Goal: Task Accomplishment & Management: Use online tool/utility

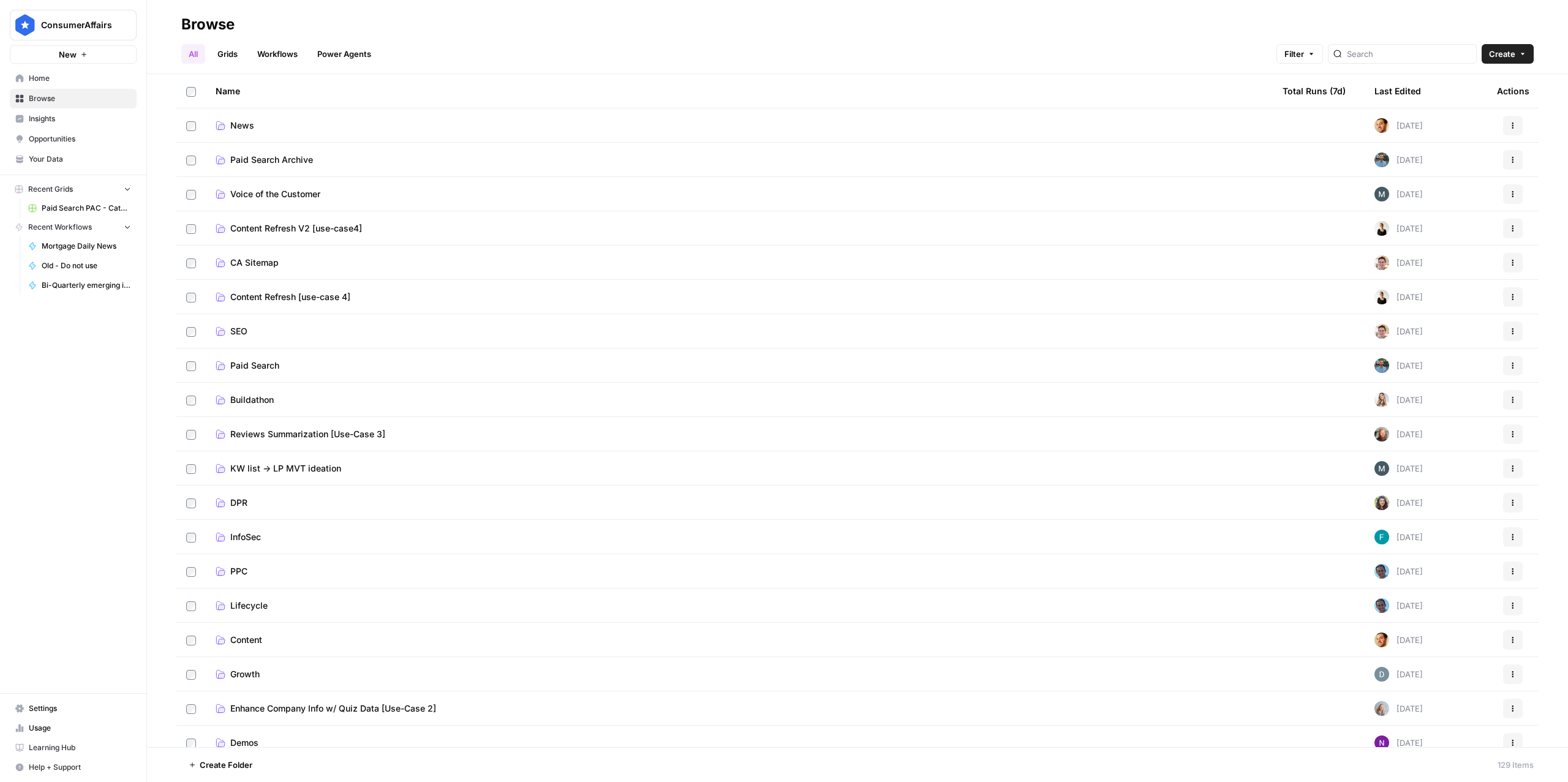
click at [277, 56] on link "Workflows" at bounding box center [277, 54] width 55 height 20
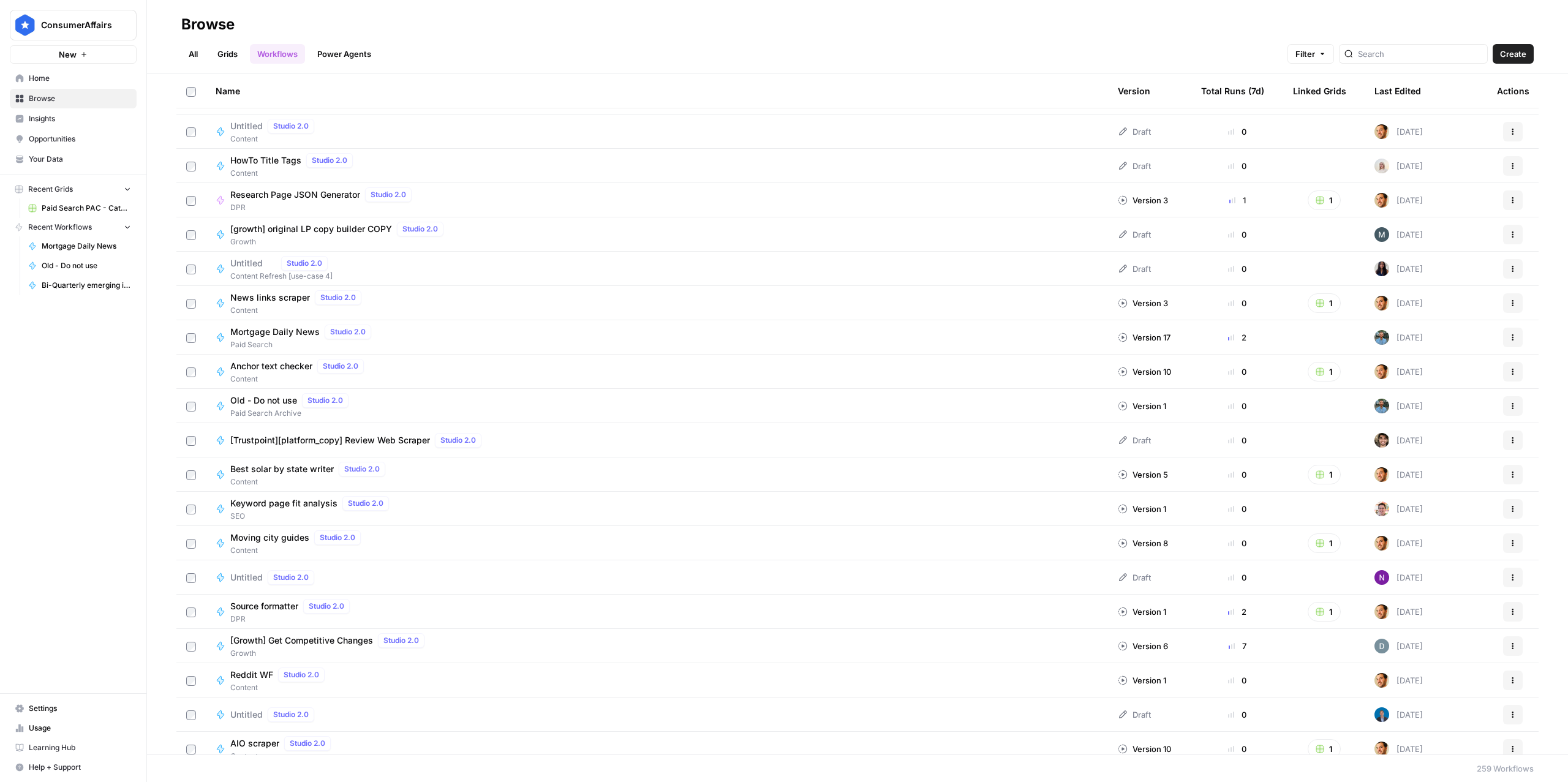
scroll to position [478, 0]
click at [1046, 98] on div "Total Runs (7d)" at bounding box center [1233, 91] width 63 height 33
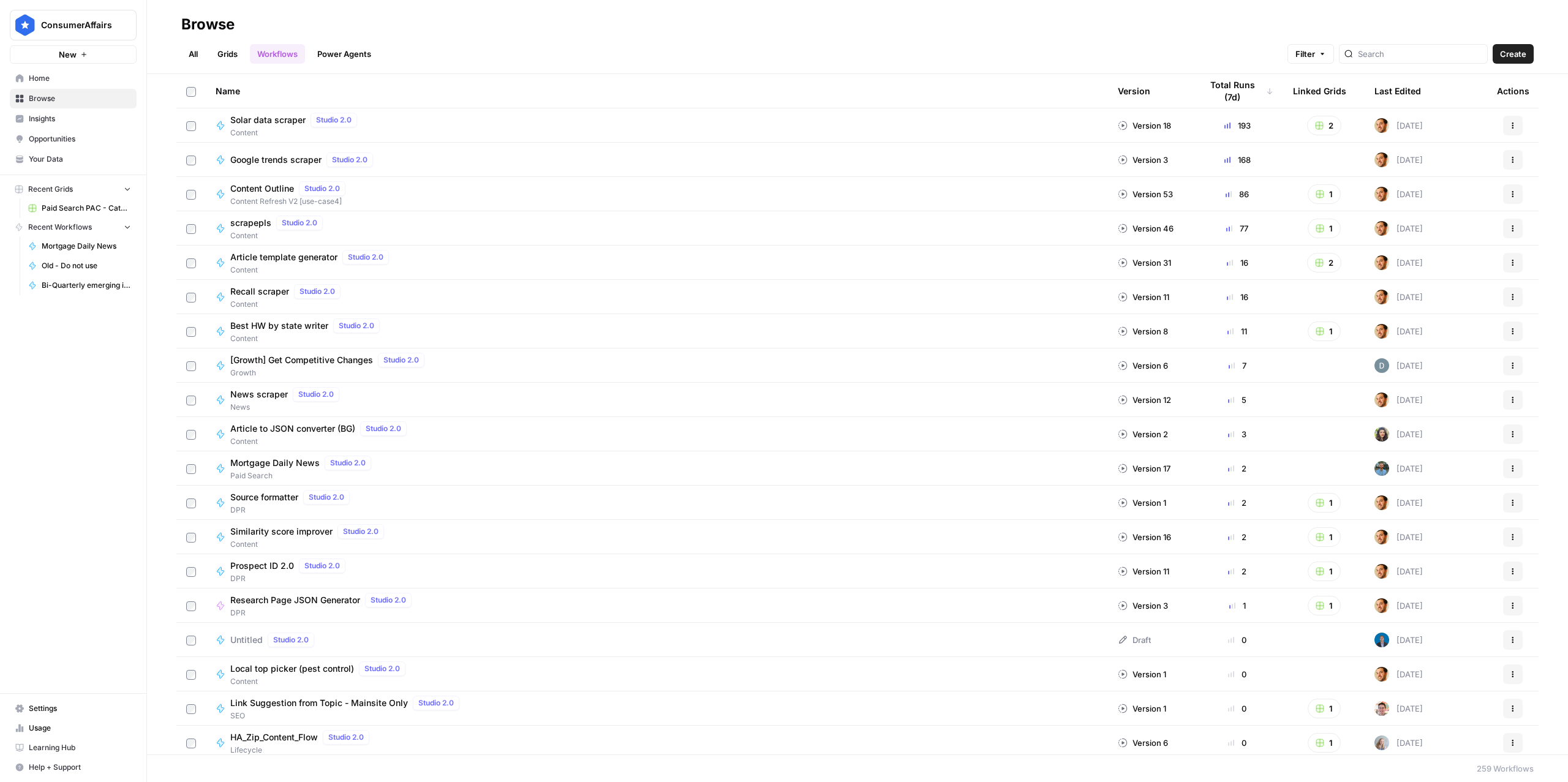
click at [361, 62] on link "Power Agents" at bounding box center [344, 54] width 69 height 20
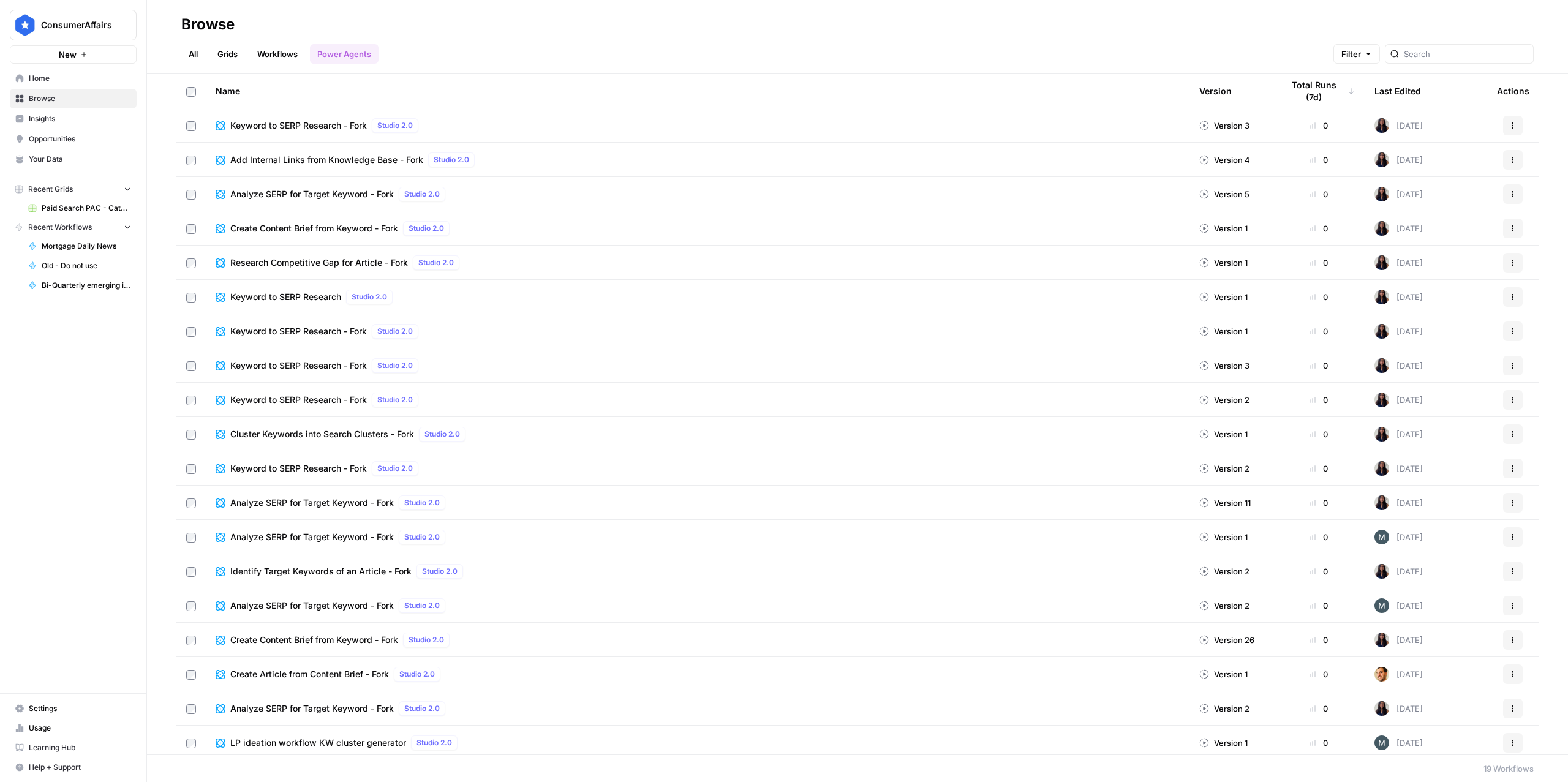
click at [1046, 126] on img at bounding box center [1382, 126] width 15 height 15
click at [269, 55] on link "Workflows" at bounding box center [277, 54] width 55 height 20
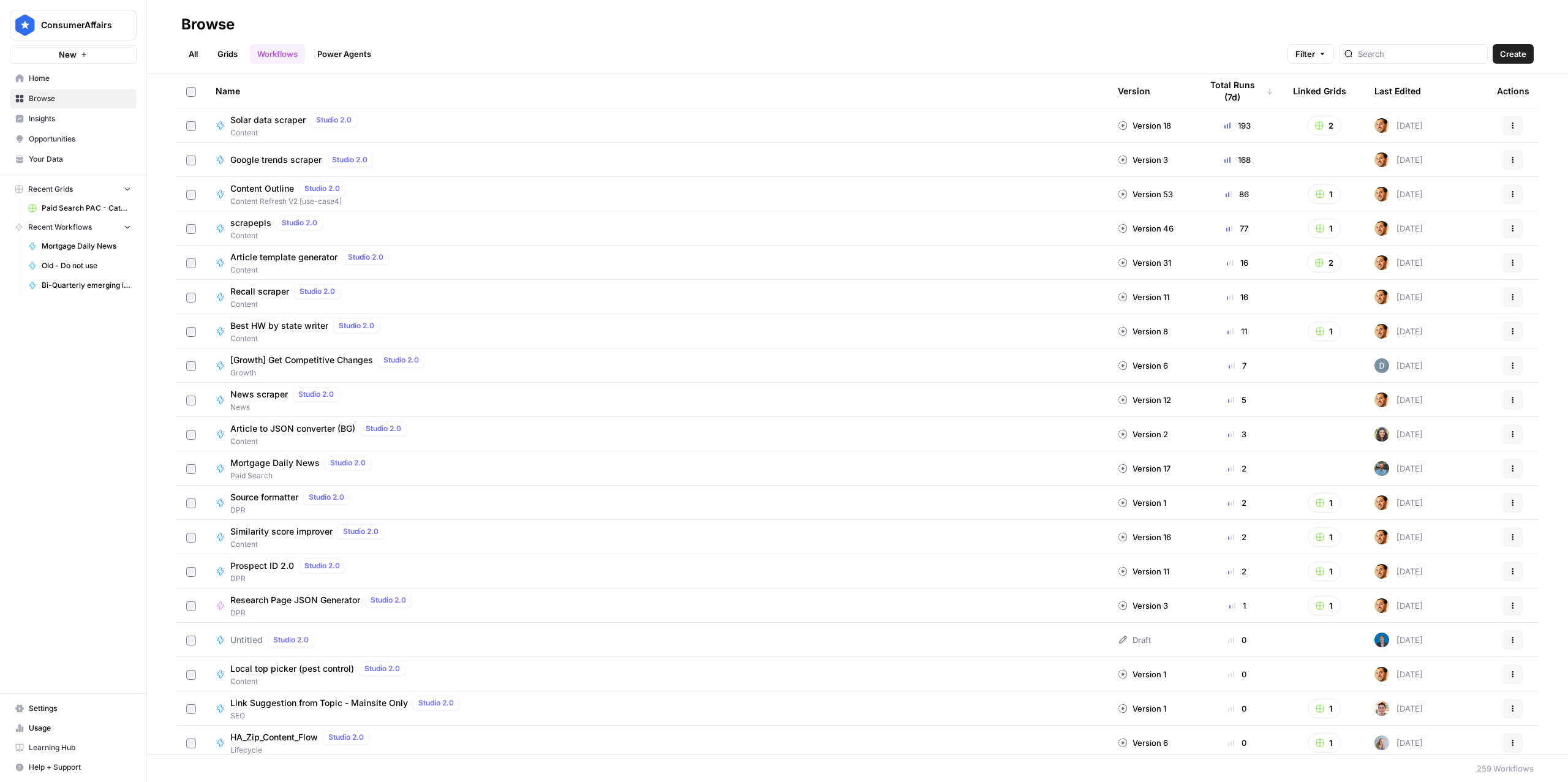
click at [56, 82] on span "Home" at bounding box center [79, 79] width 102 height 11
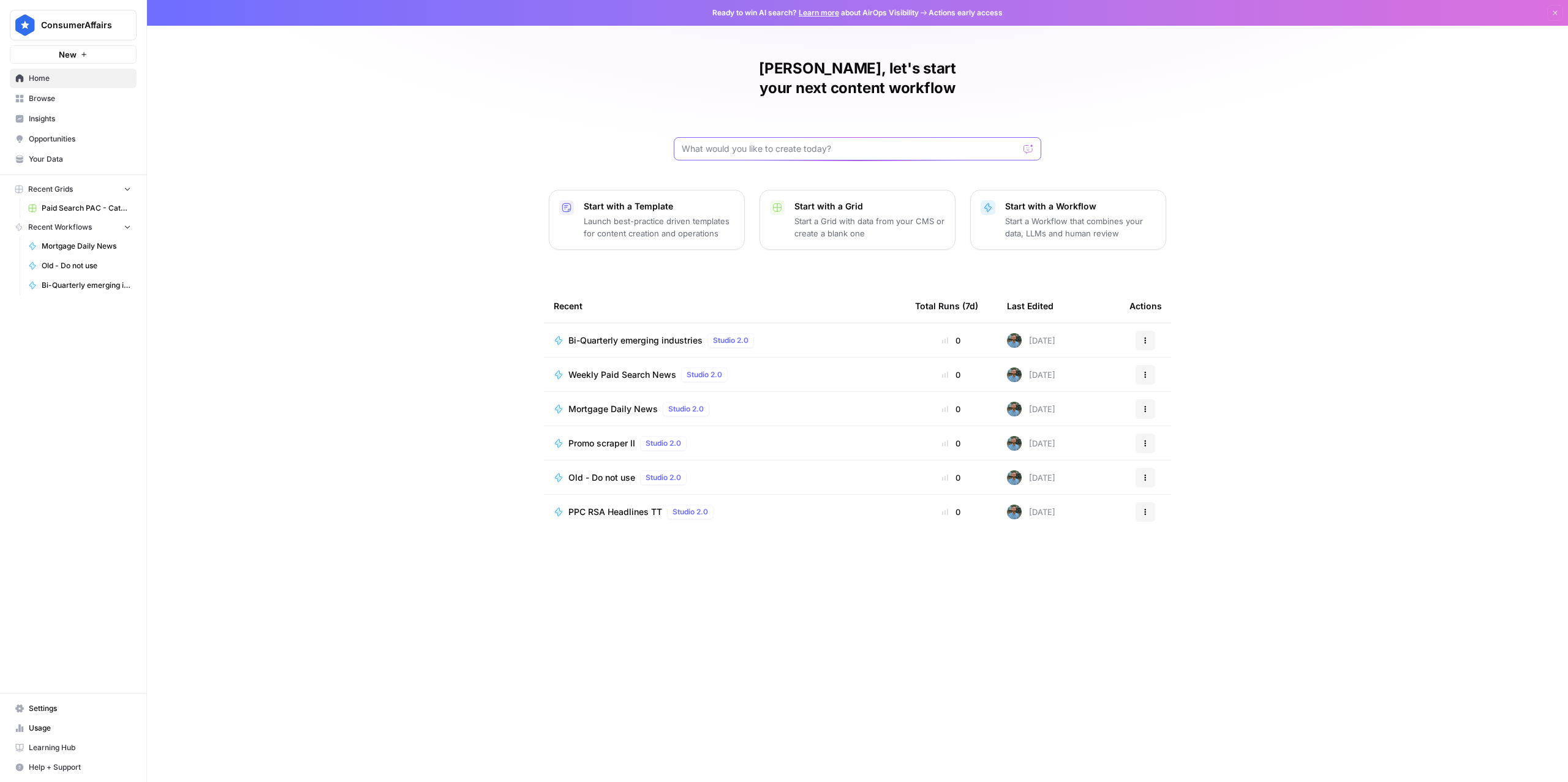
click at [738, 143] on input "text" at bounding box center [850, 149] width 337 height 12
click at [77, 74] on span "Home" at bounding box center [79, 79] width 102 height 11
click at [611, 369] on span "Weekly Paid Search News" at bounding box center [622, 375] width 108 height 12
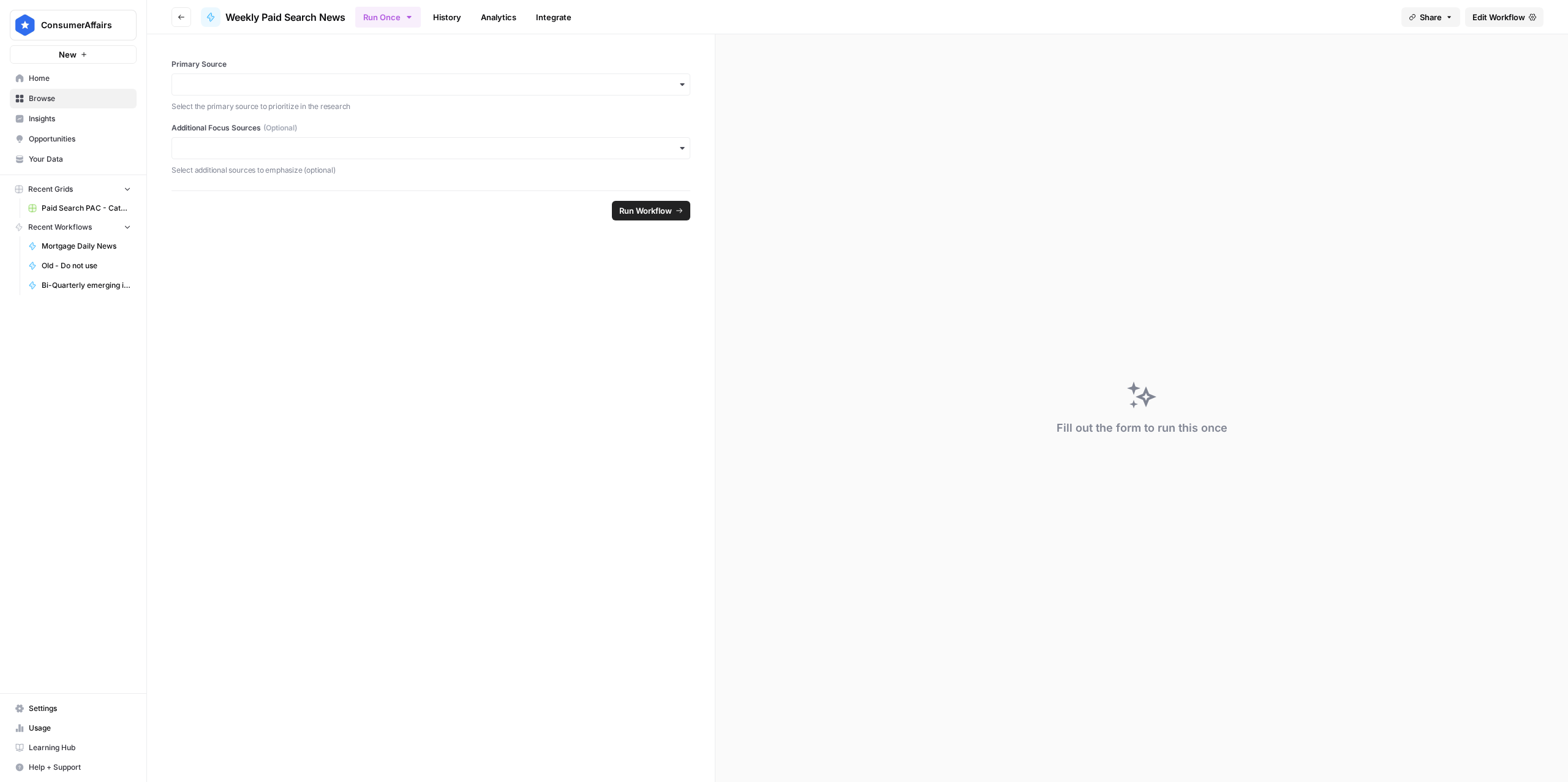
click at [1046, 15] on span "Edit Workflow" at bounding box center [1499, 17] width 53 height 12
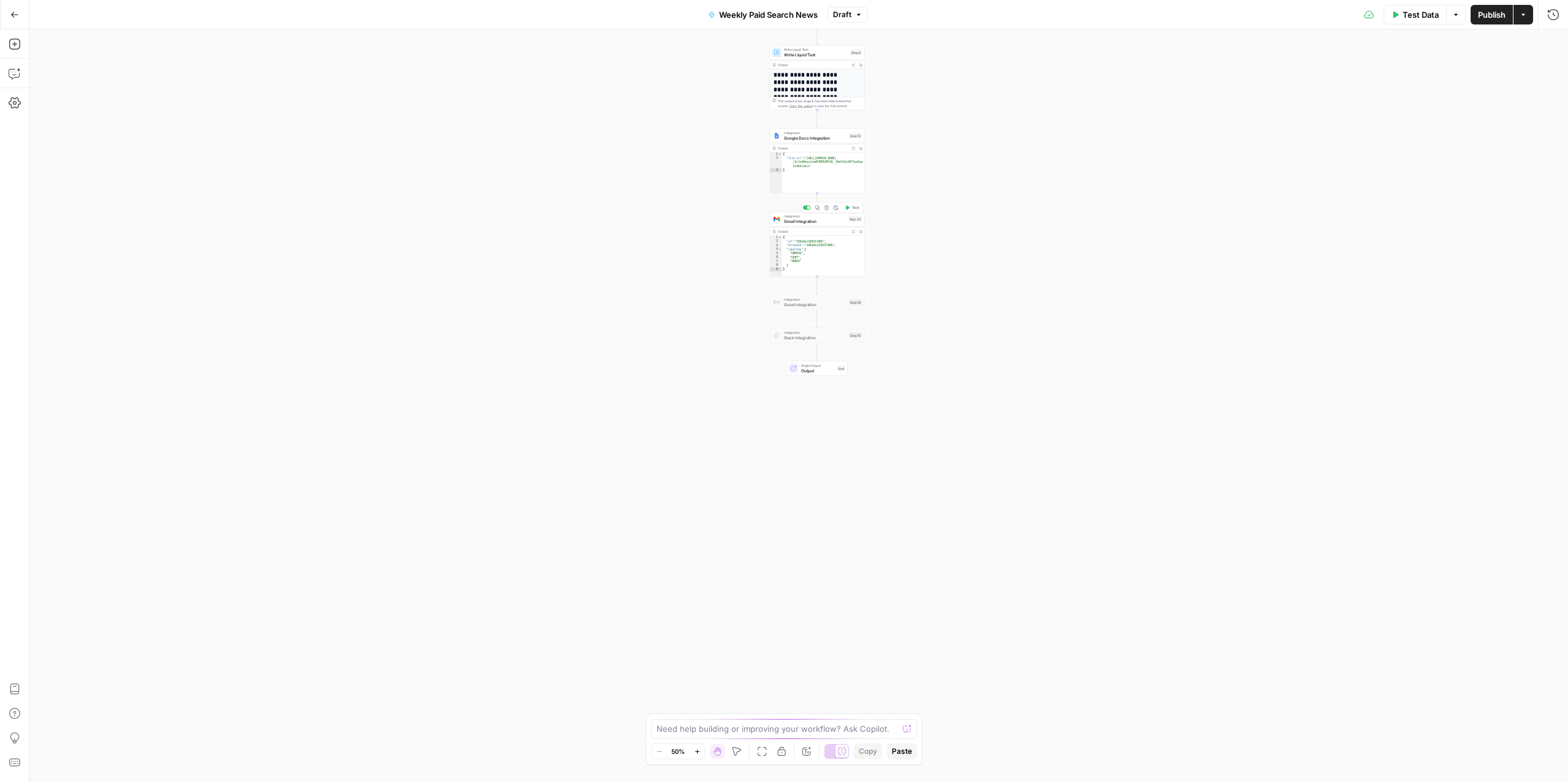
click at [798, 218] on span "Gmail Integration" at bounding box center [815, 221] width 62 height 6
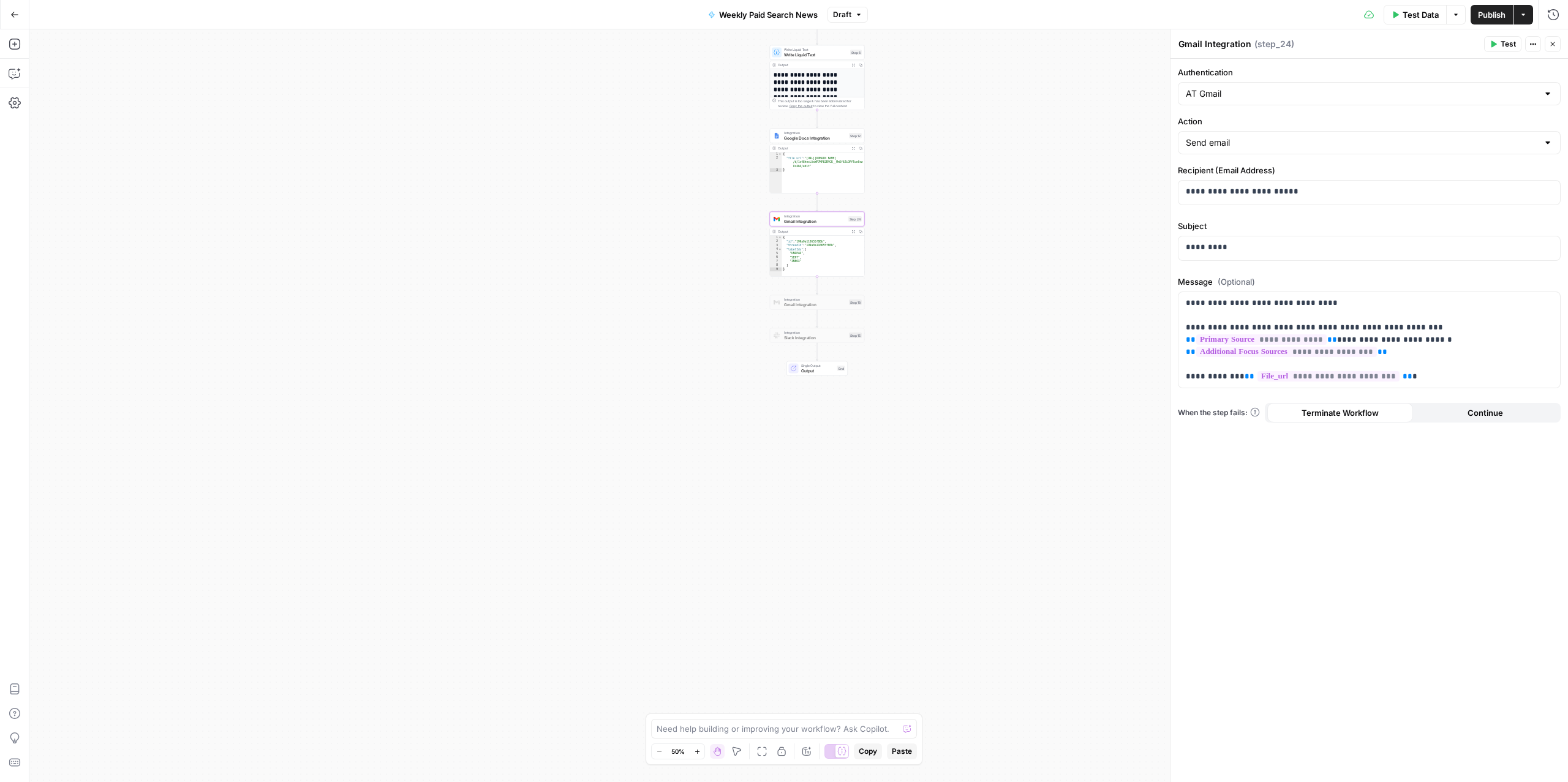
click at [1046, 17] on span "Test Data" at bounding box center [1420, 15] width 36 height 12
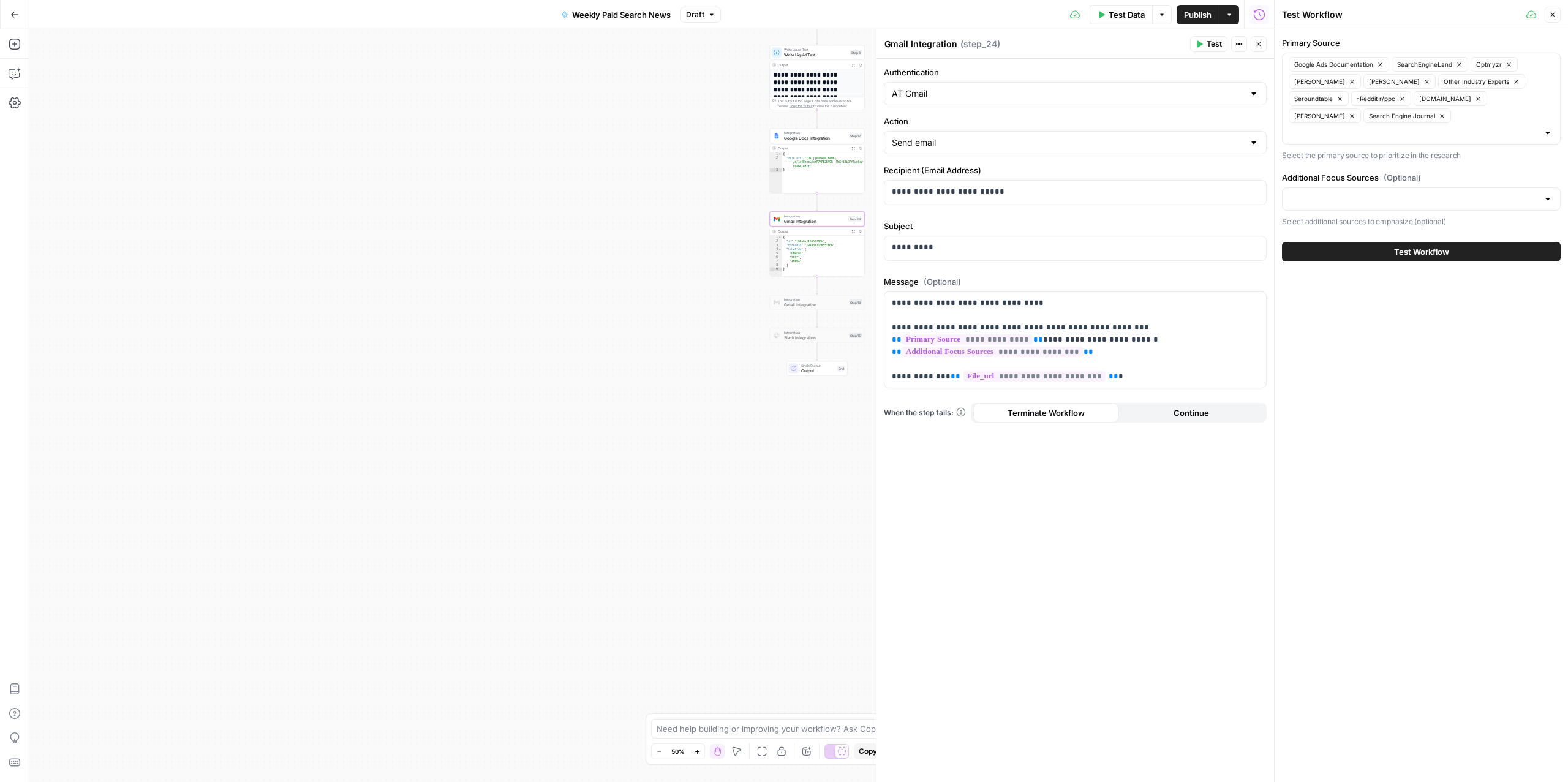
click at [1046, 259] on button "Test Workflow" at bounding box center [1422, 252] width 279 height 20
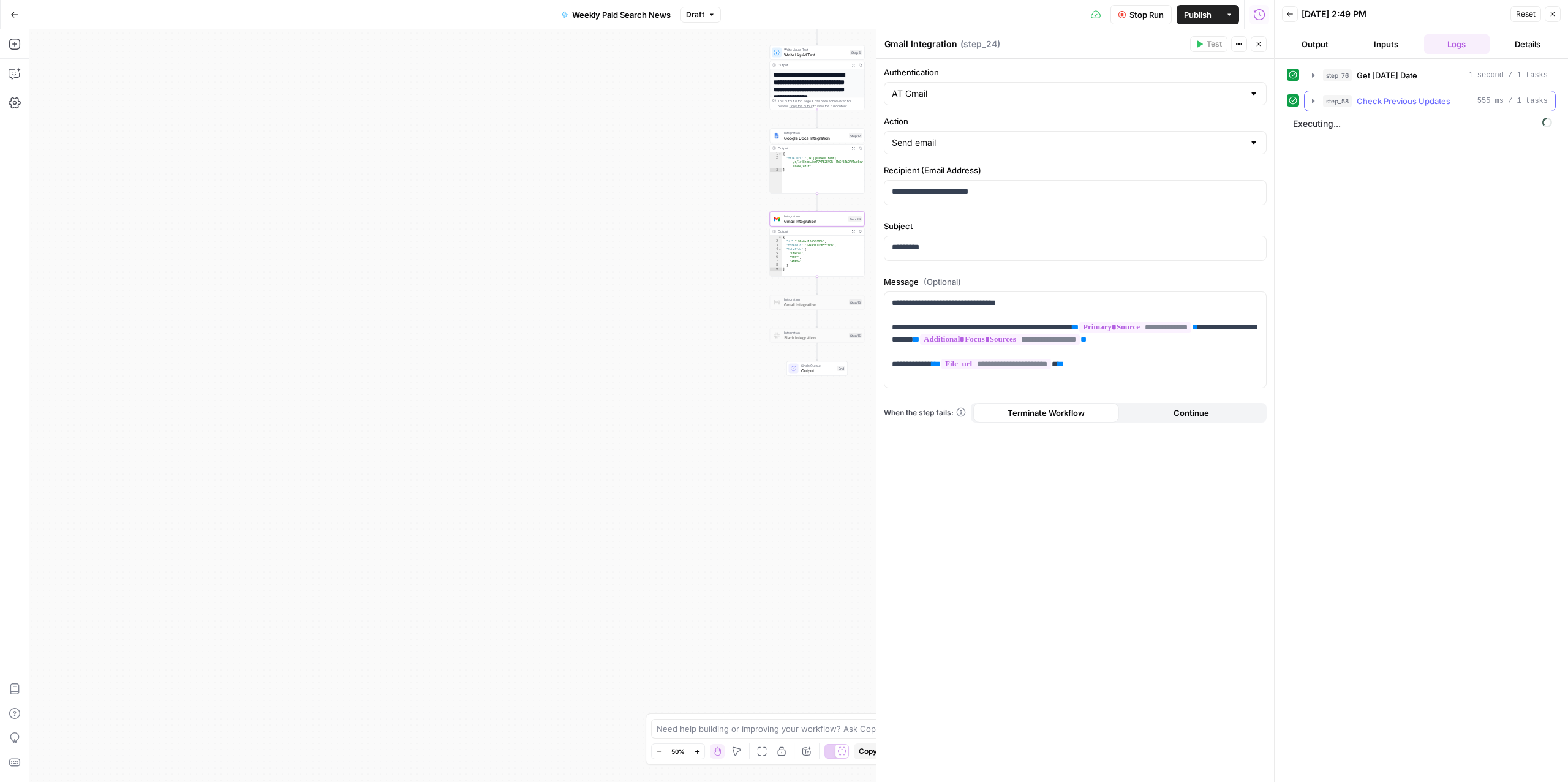
click at [1046, 100] on span "Check Previous Updates" at bounding box center [1403, 101] width 94 height 12
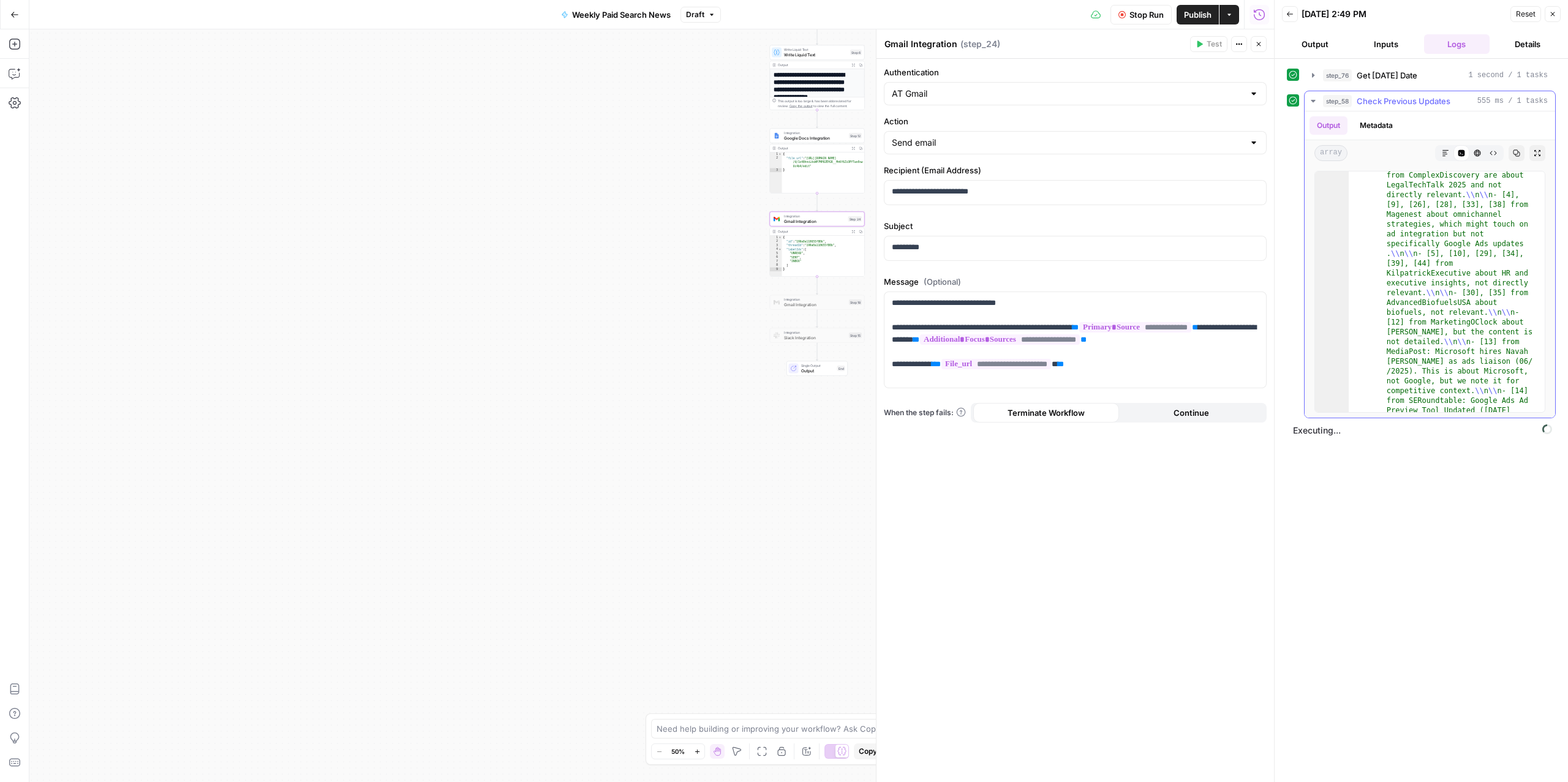
scroll to position [89, 0]
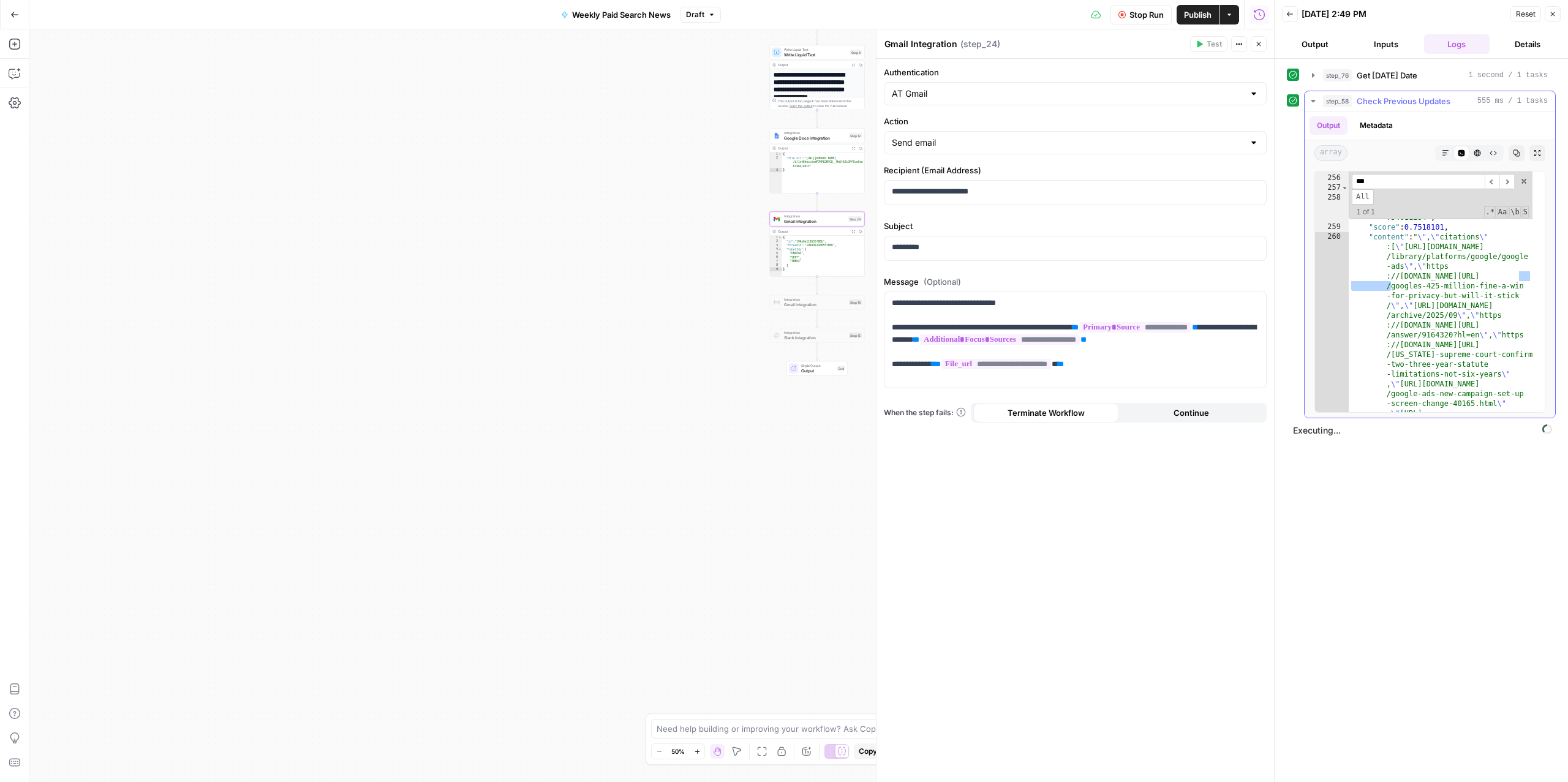
scroll to position [16979, 0]
type input "***"
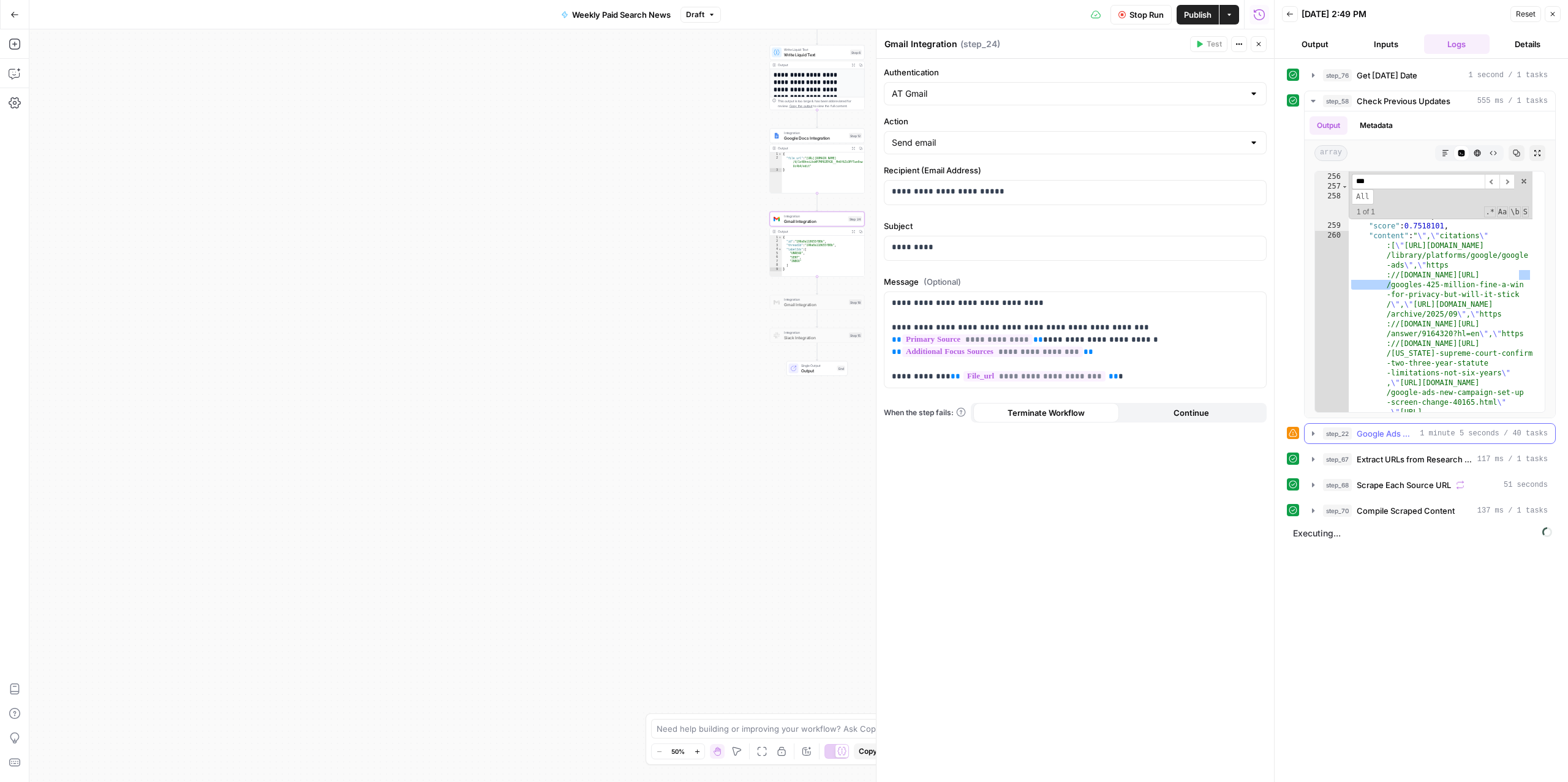
click at [1046, 437] on span "Google Ads Weekly Updates" at bounding box center [1386, 434] width 58 height 12
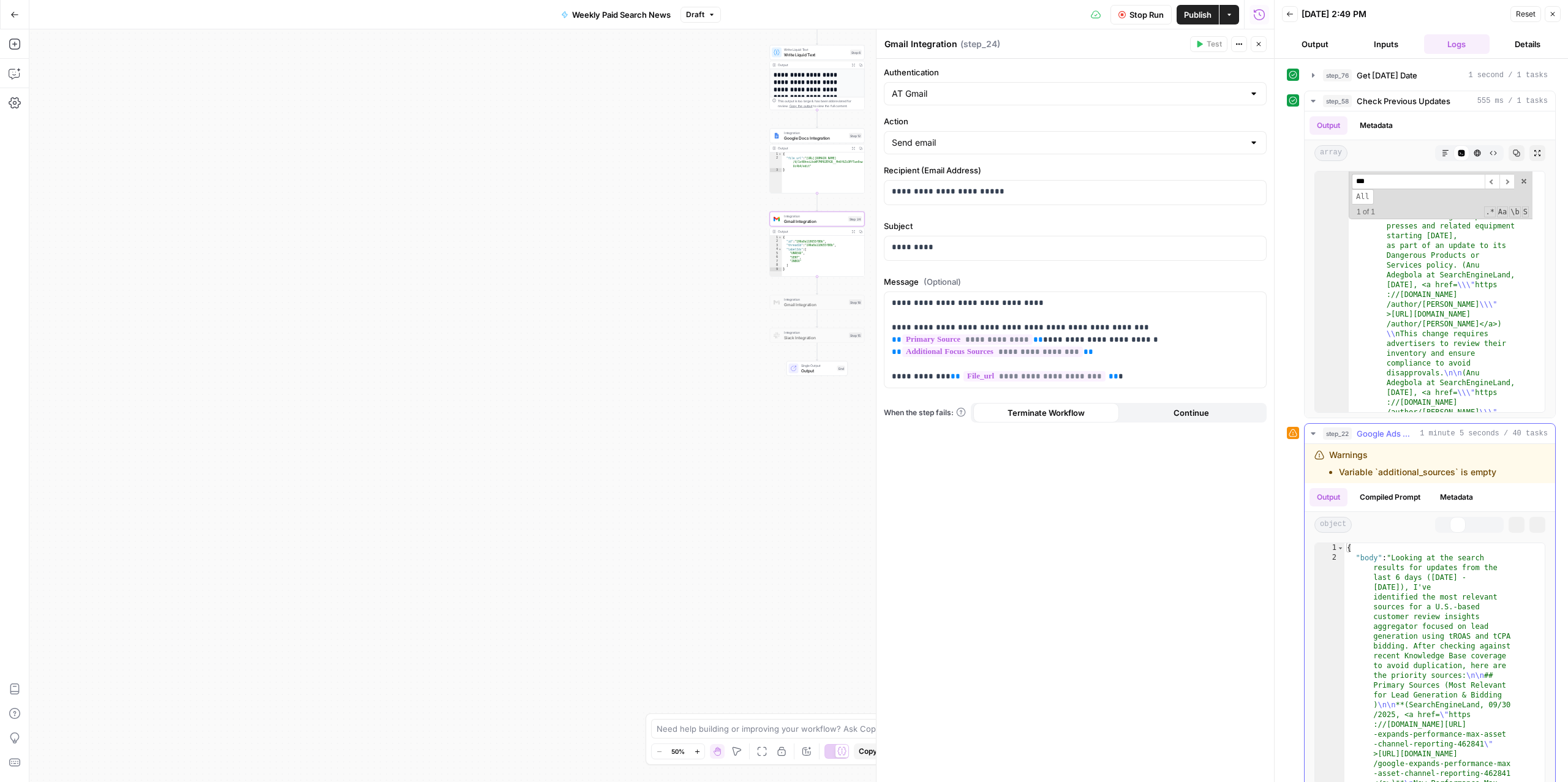
scroll to position [15393, 0]
click at [1046, 437] on span "Google Ads Weekly Updates" at bounding box center [1386, 434] width 58 height 12
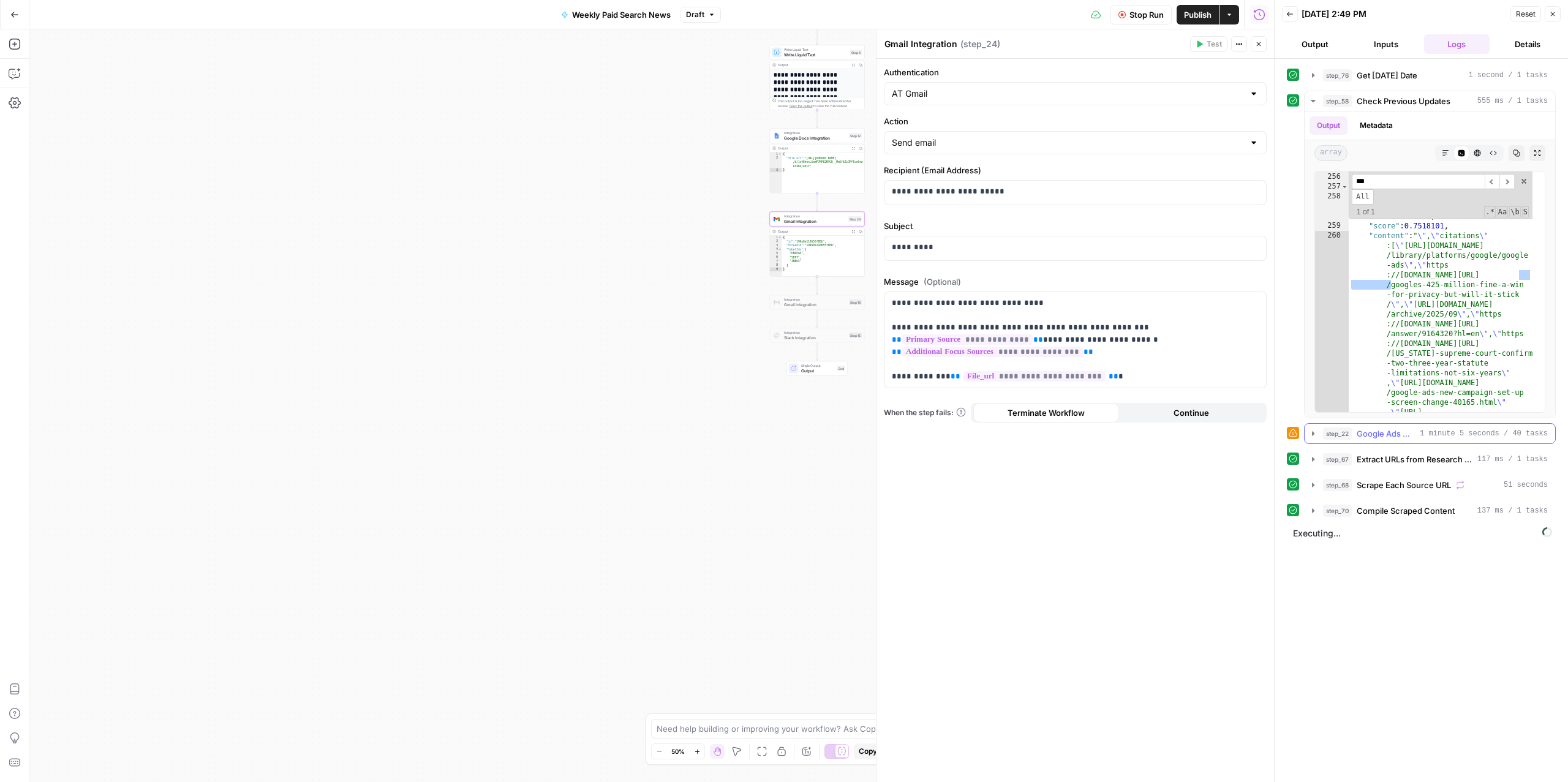
scroll to position [16979, 0]
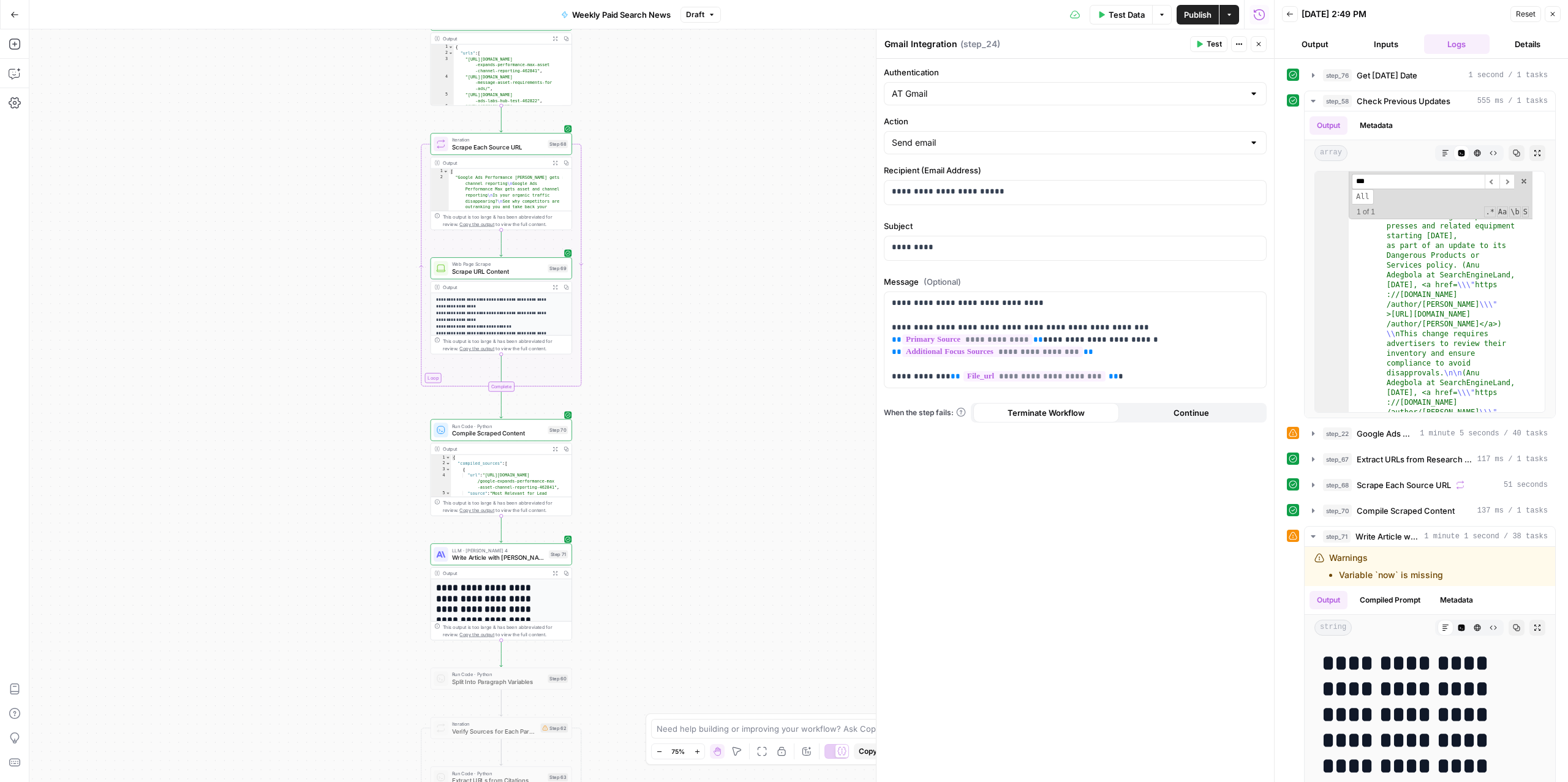
scroll to position [4853, 0]
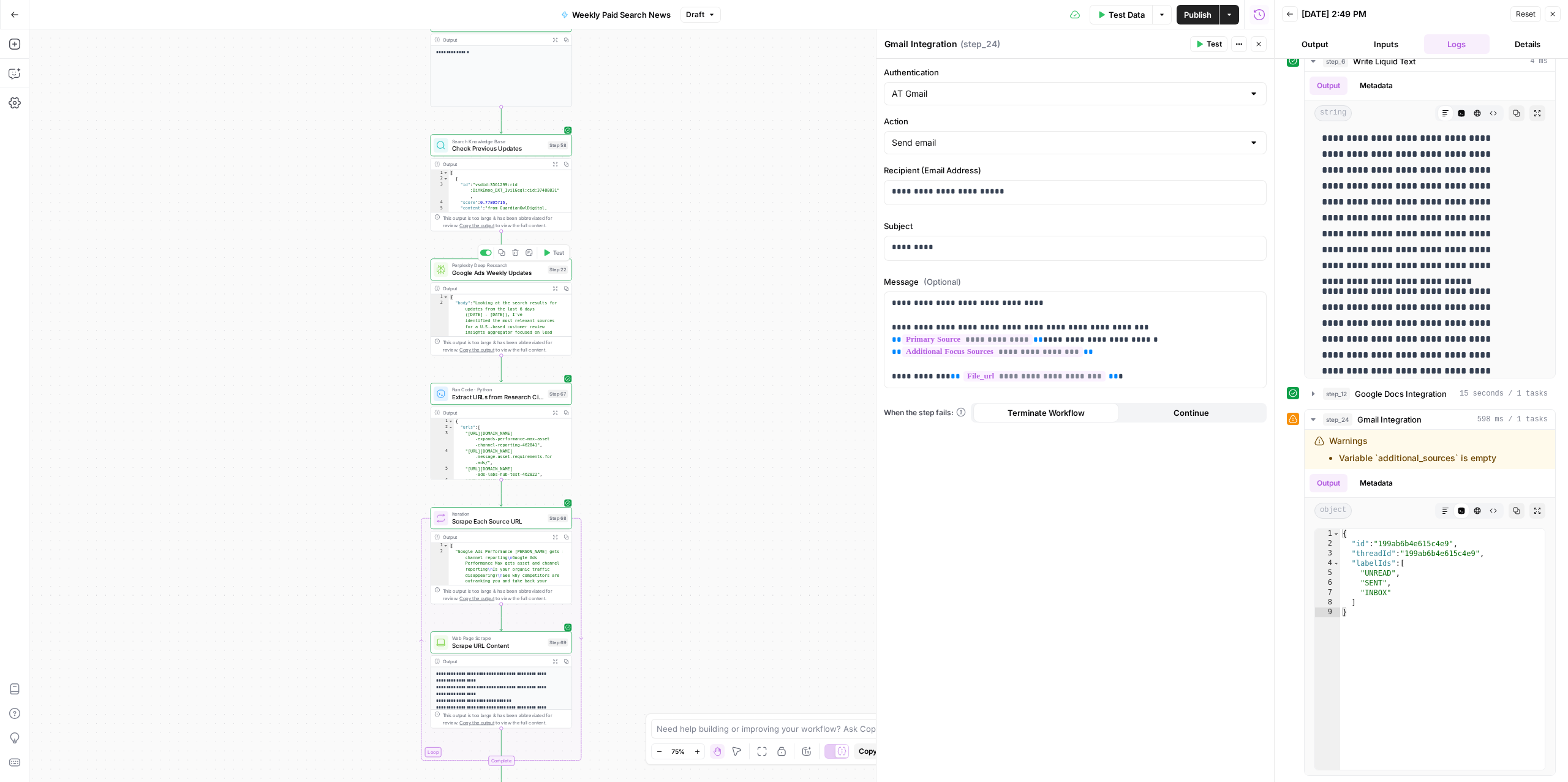
click at [467, 272] on span "Google Ads Weekly Updates" at bounding box center [498, 273] width 92 height 9
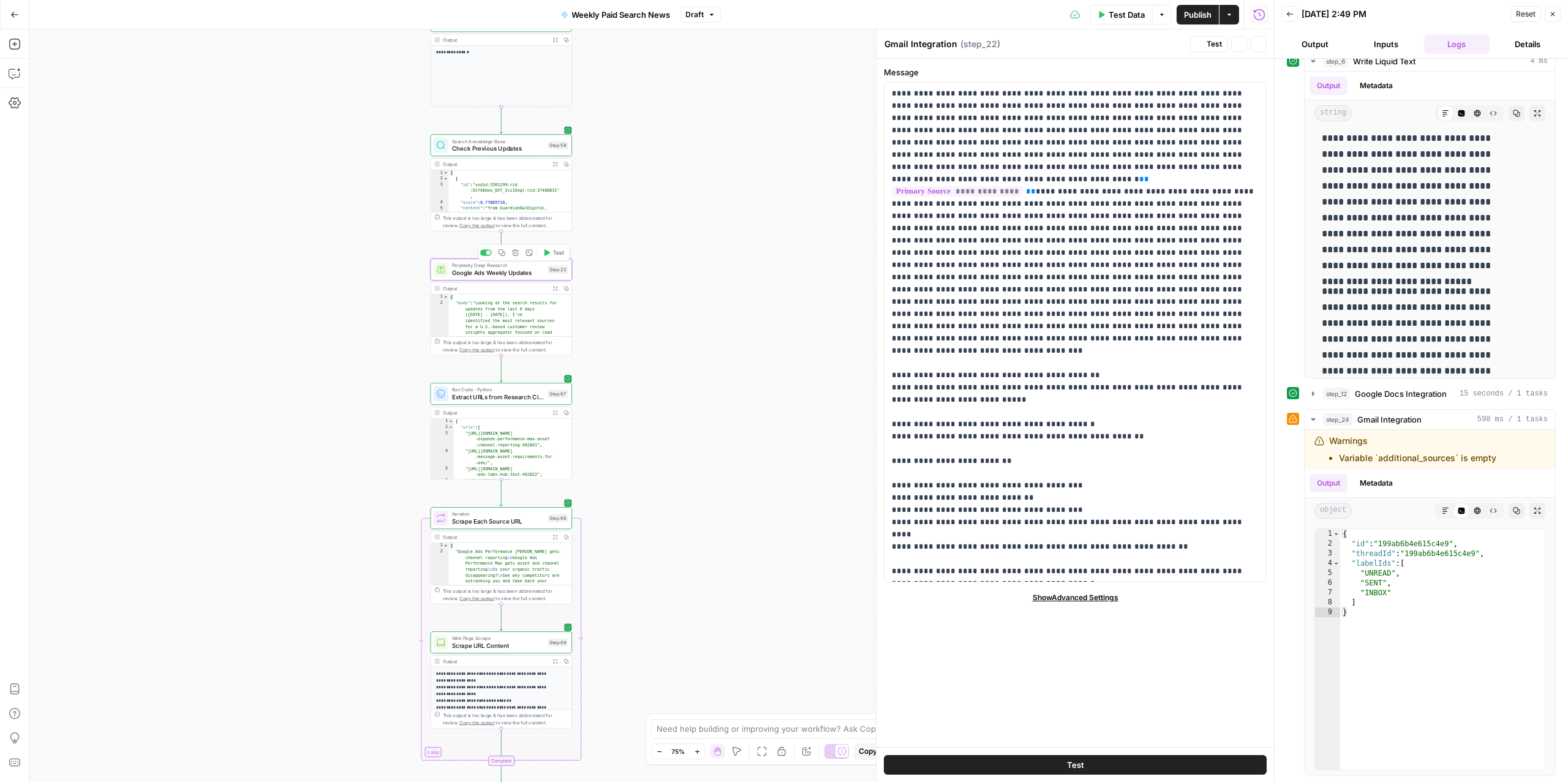
type textarea "Google Ads Weekly Updates"
click at [1257, 47] on icon "button" at bounding box center [1259, 44] width 7 height 7
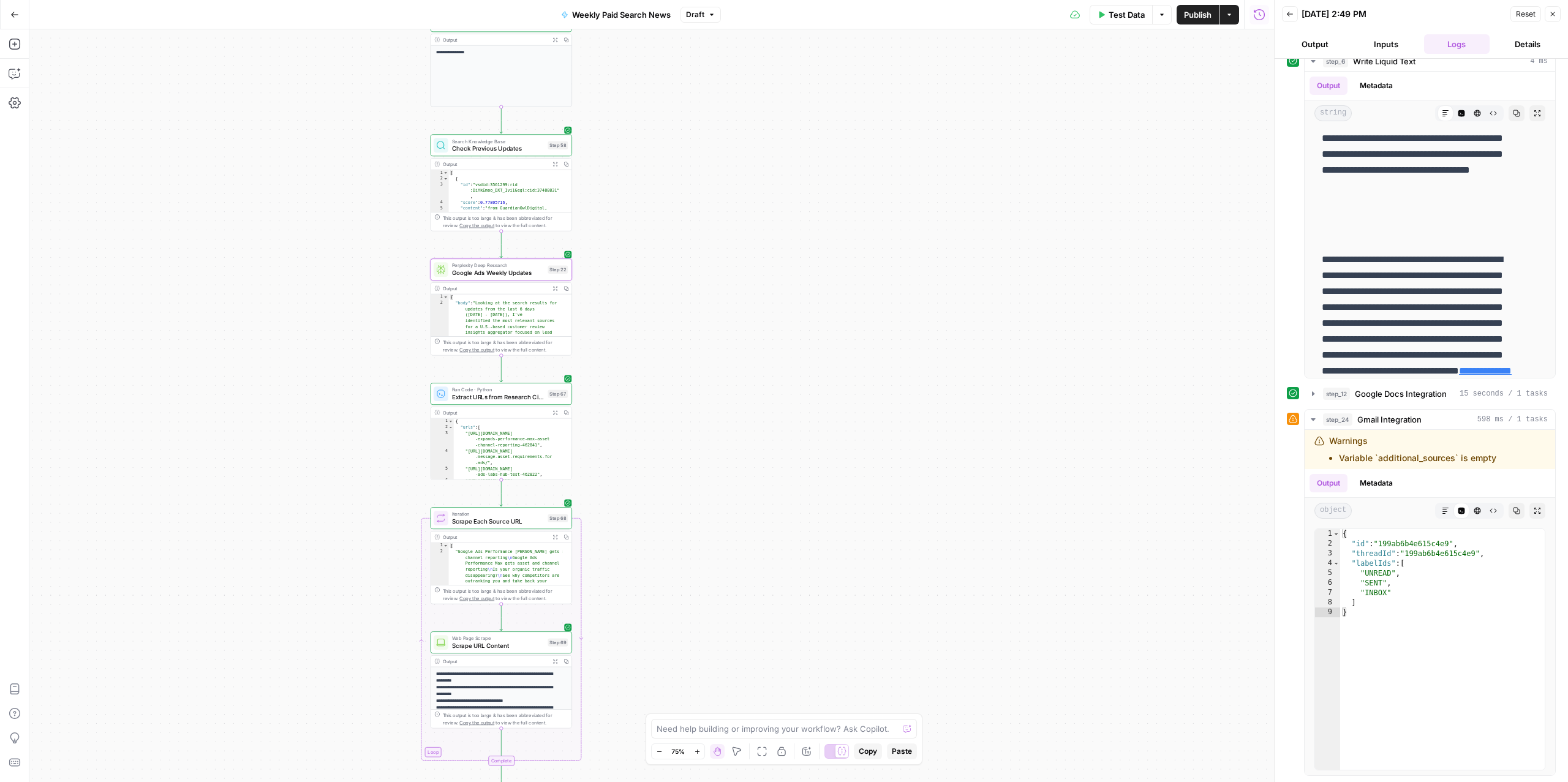
click at [483, 278] on div "Perplexity Deep Research Google Ads Weekly Updates Step 22 Copy step Delete ste…" at bounding box center [501, 270] width 141 height 22
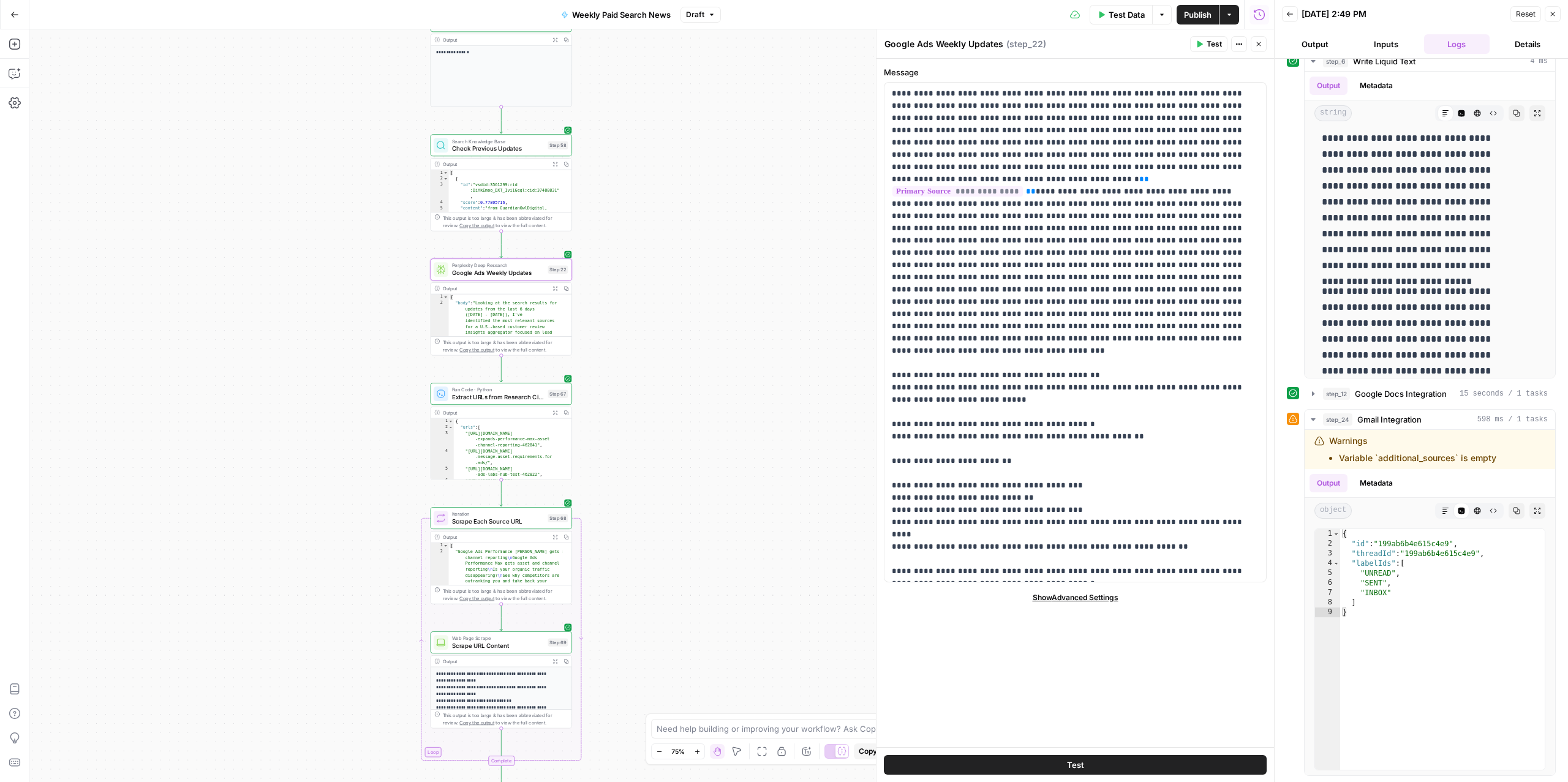
click at [1318, 45] on button "Output" at bounding box center [1315, 44] width 66 height 20
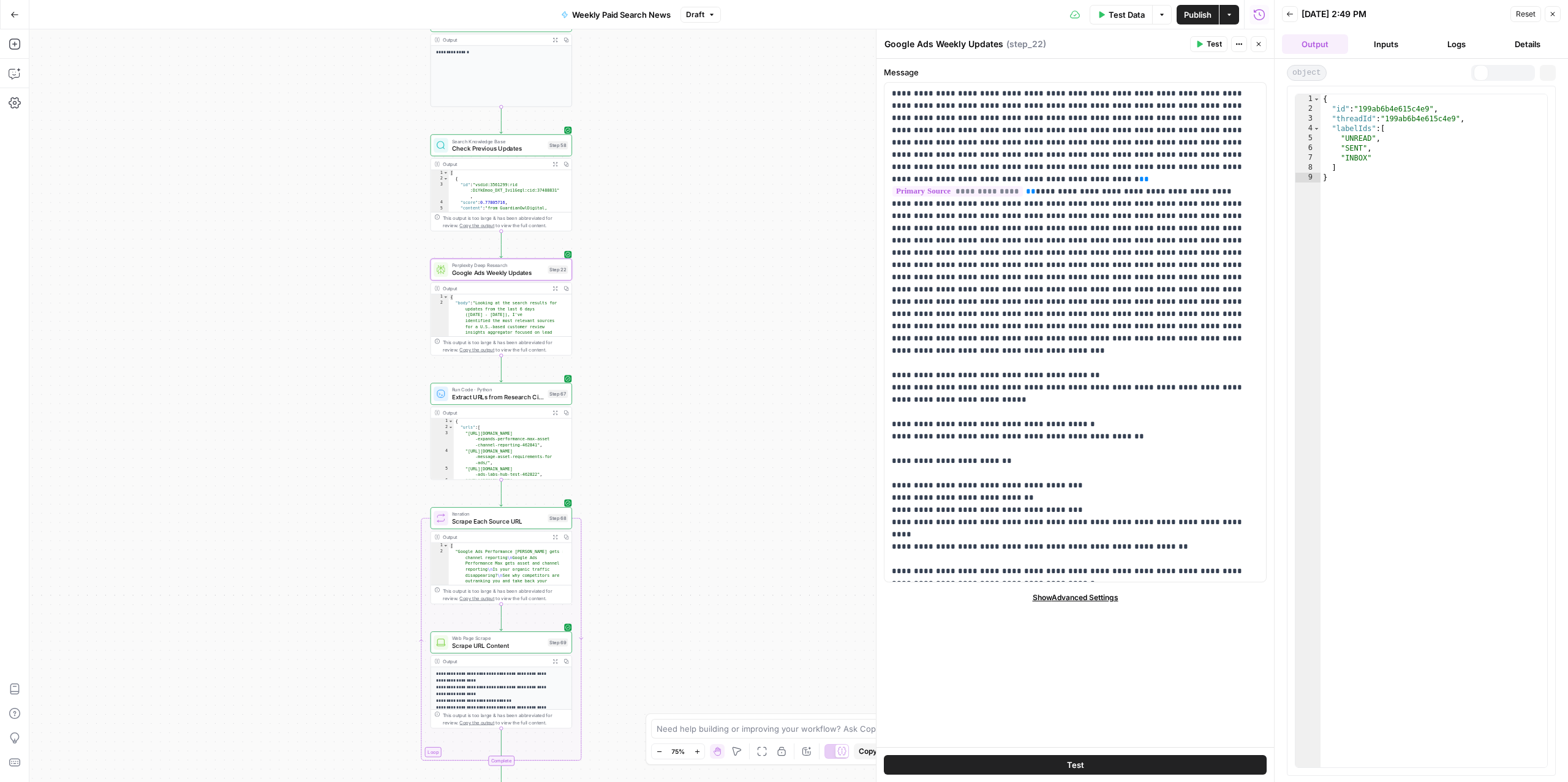
scroll to position [0, 0]
click at [1391, 46] on button "Inputs" at bounding box center [1386, 44] width 66 height 20
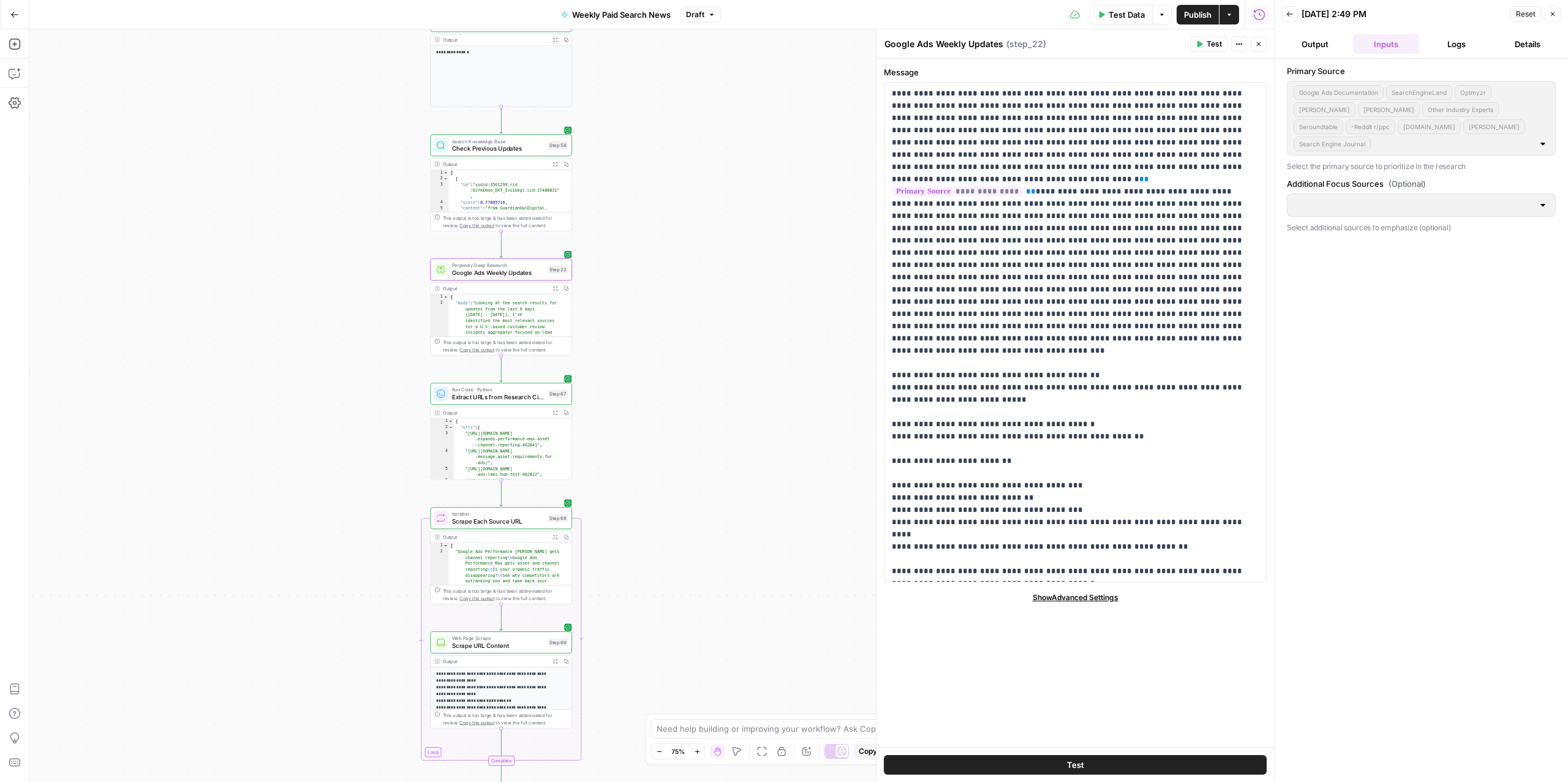
click at [1466, 46] on button "Logs" at bounding box center [1457, 44] width 66 height 20
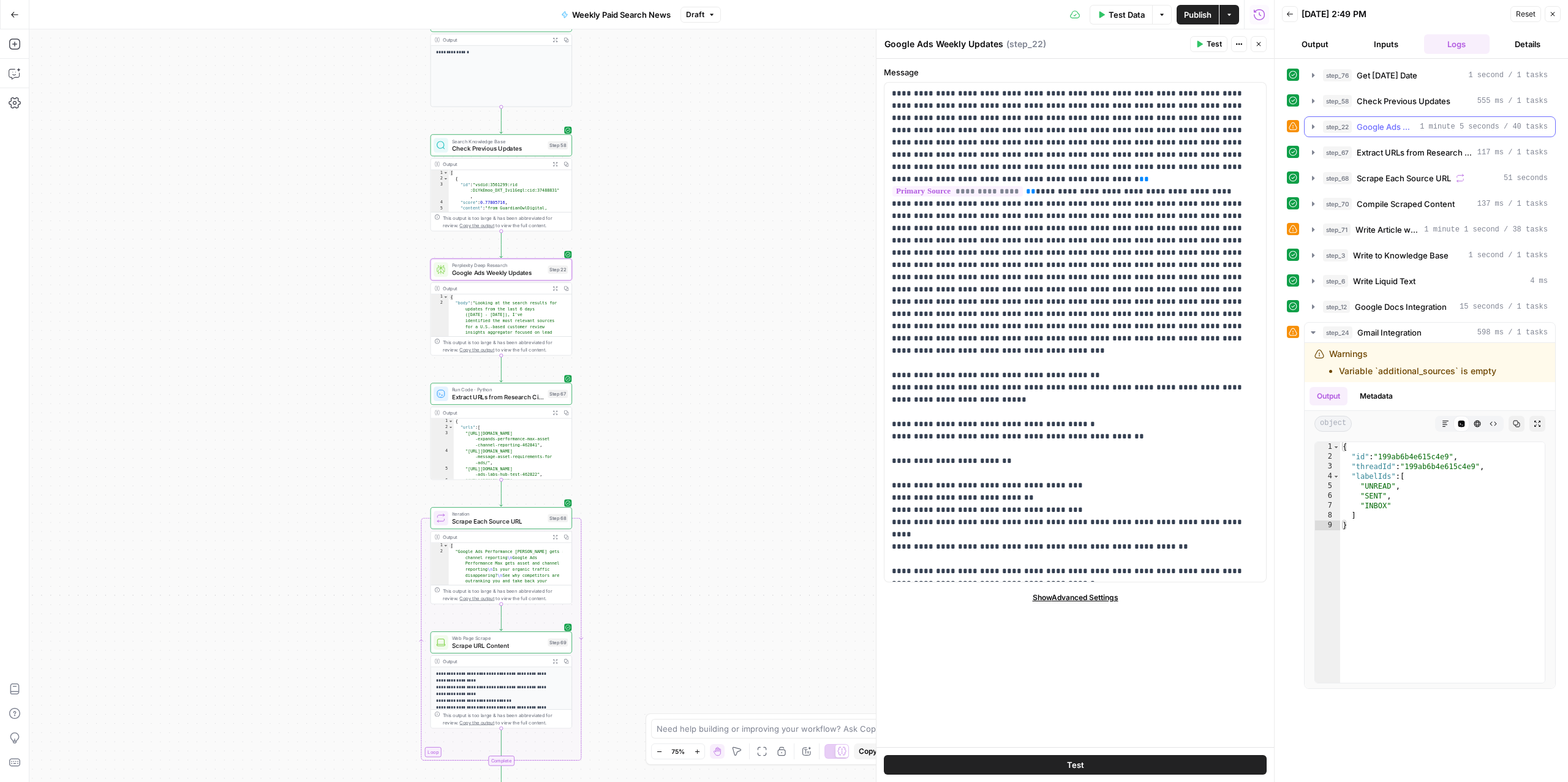
click at [1337, 133] on span "step_22" at bounding box center [1337, 127] width 29 height 12
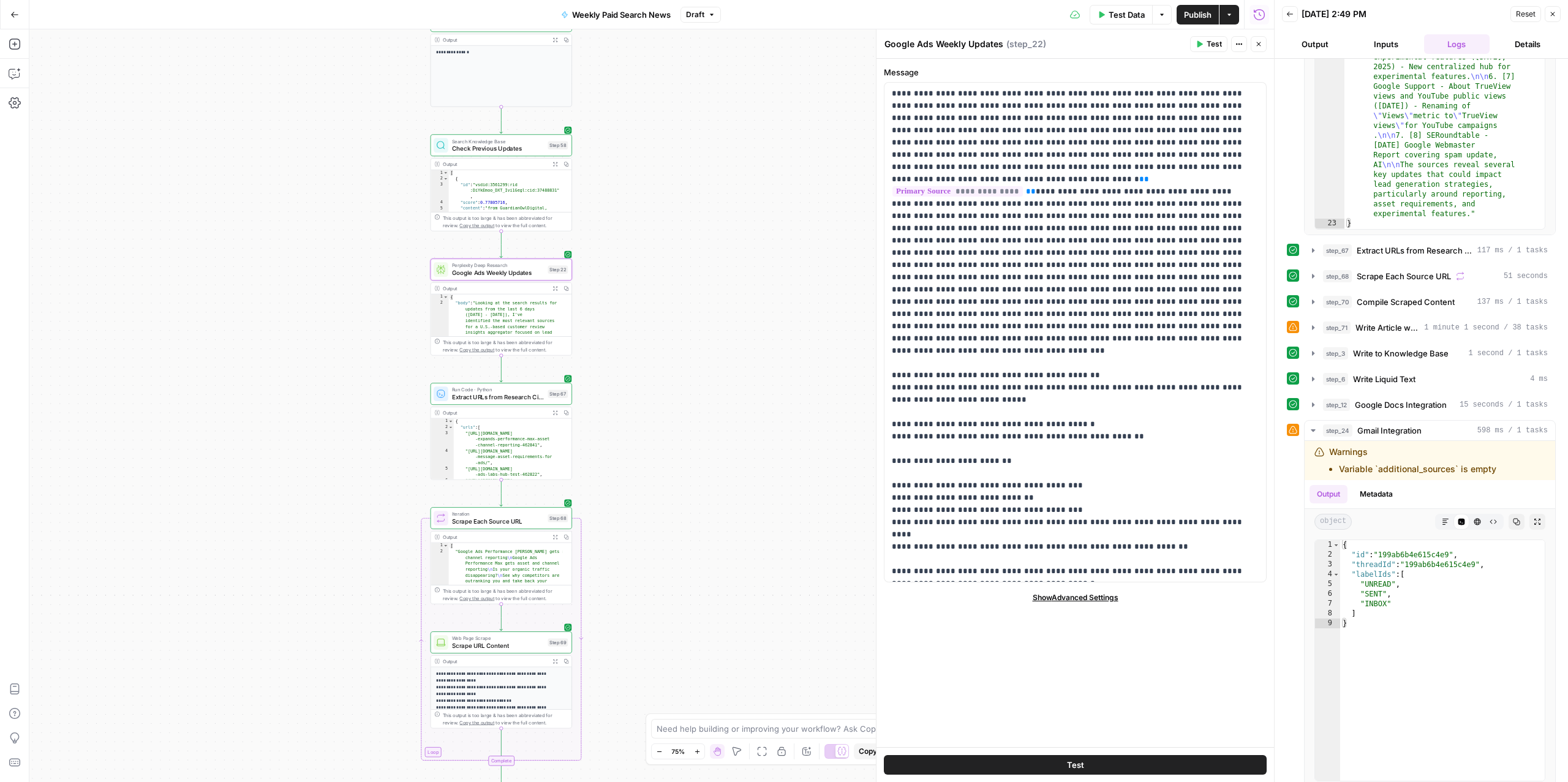
scroll to position [265, 0]
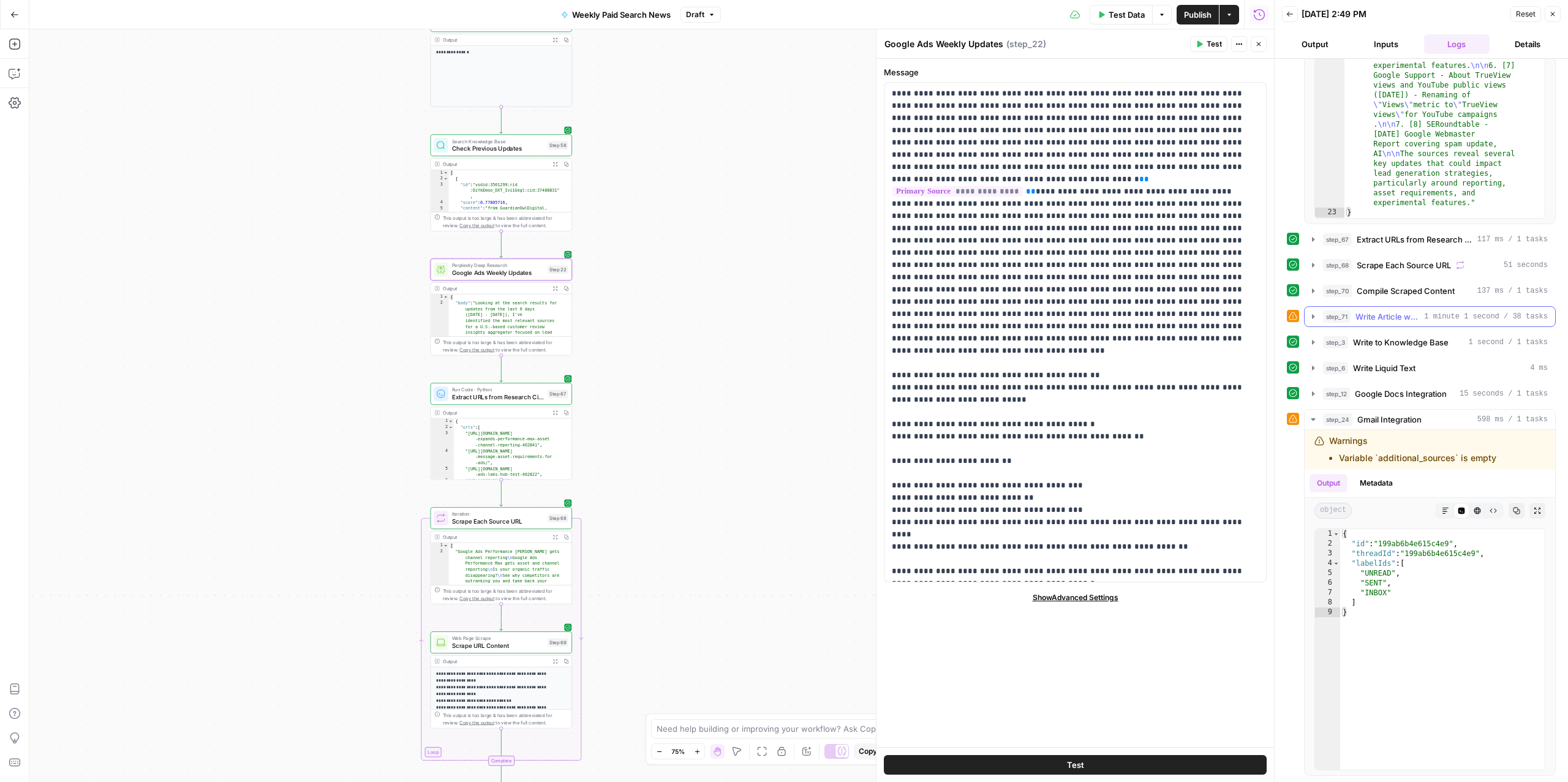
click at [1377, 320] on span "Write Article with [PERSON_NAME] 4" at bounding box center [1387, 317] width 64 height 12
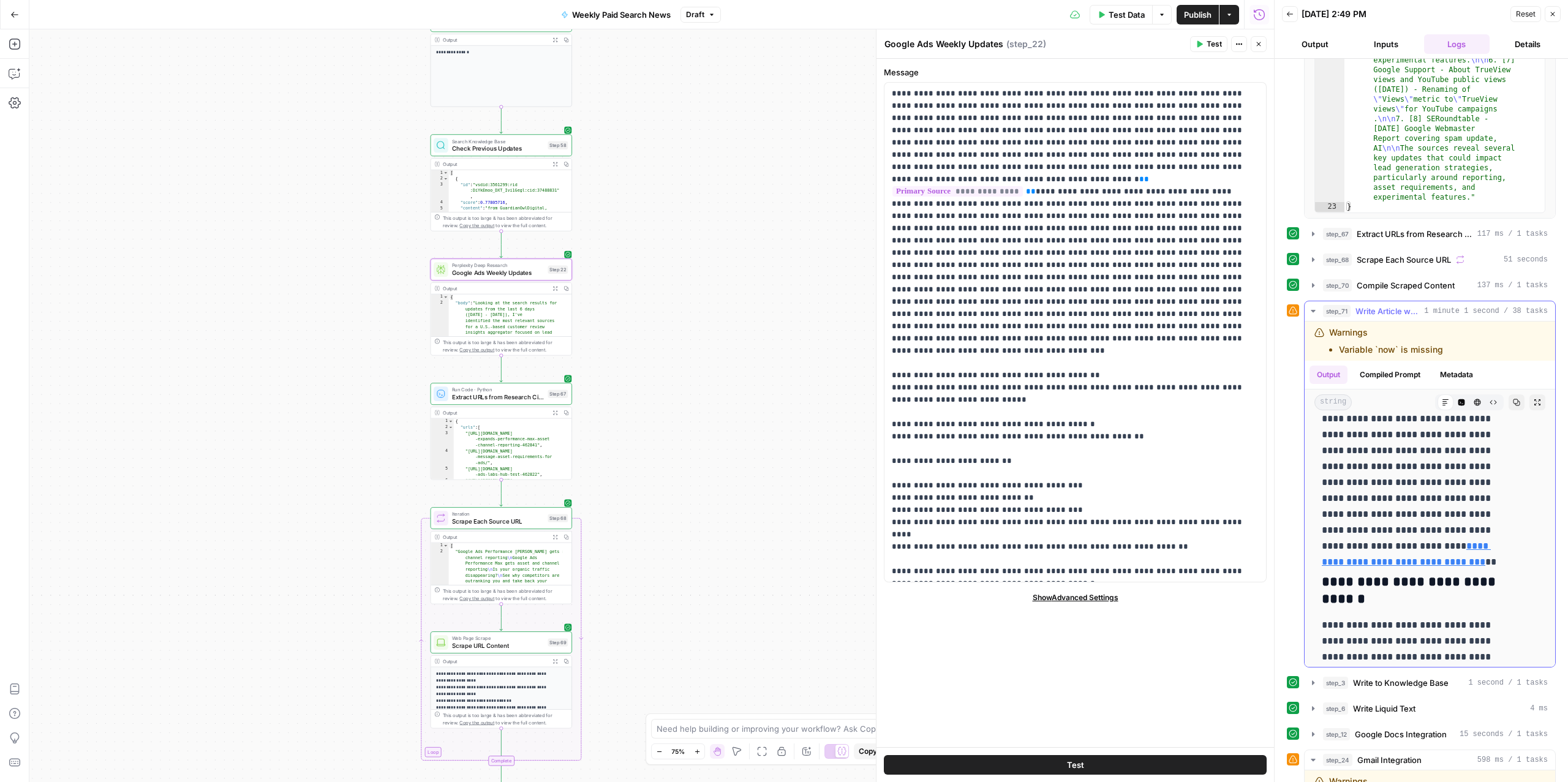
scroll to position [856, 0]
click at [1255, 44] on icon "button" at bounding box center [1259, 44] width 7 height 7
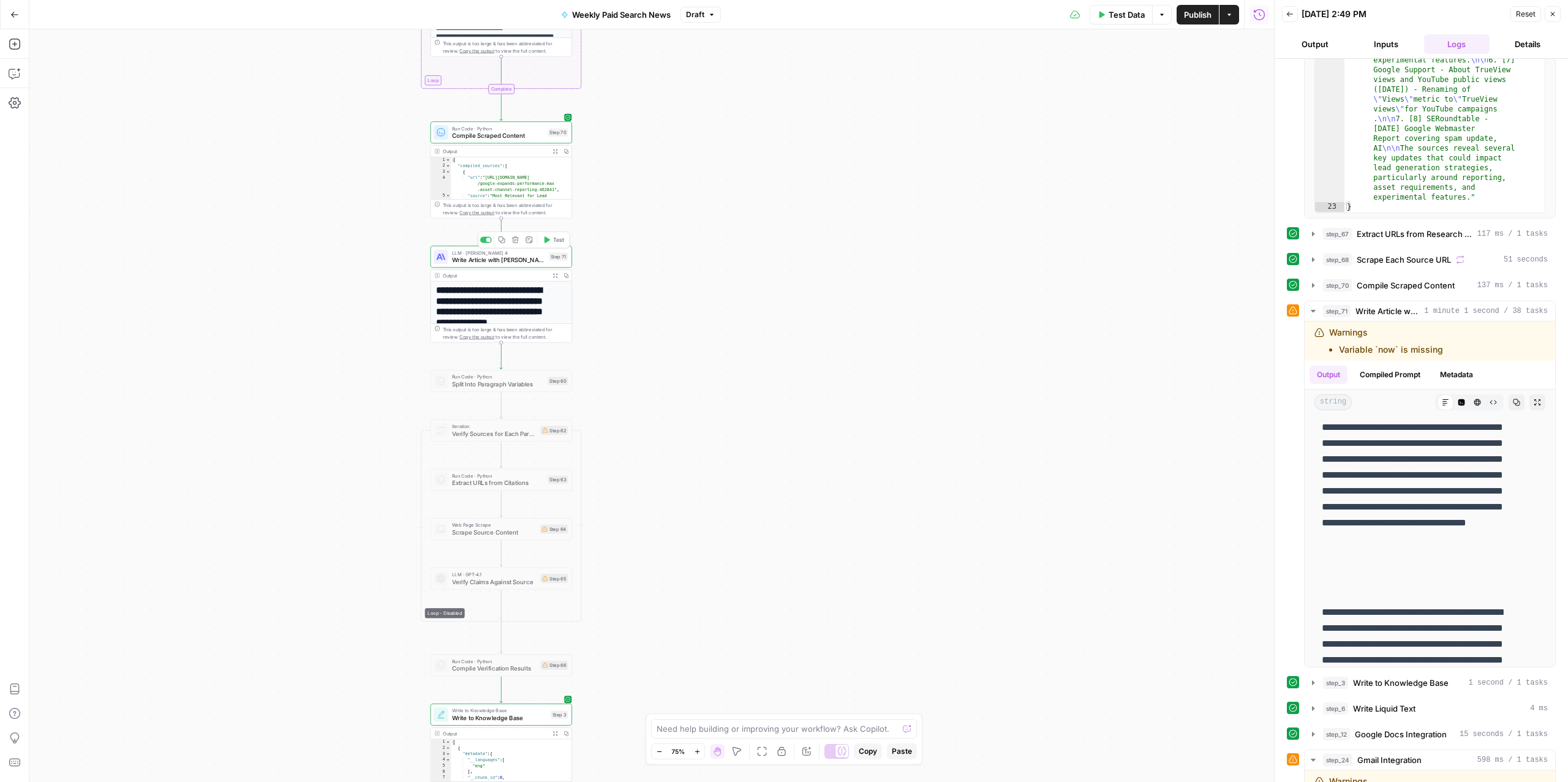
click at [522, 258] on span "Write Article with [PERSON_NAME] 4" at bounding box center [498, 260] width 93 height 9
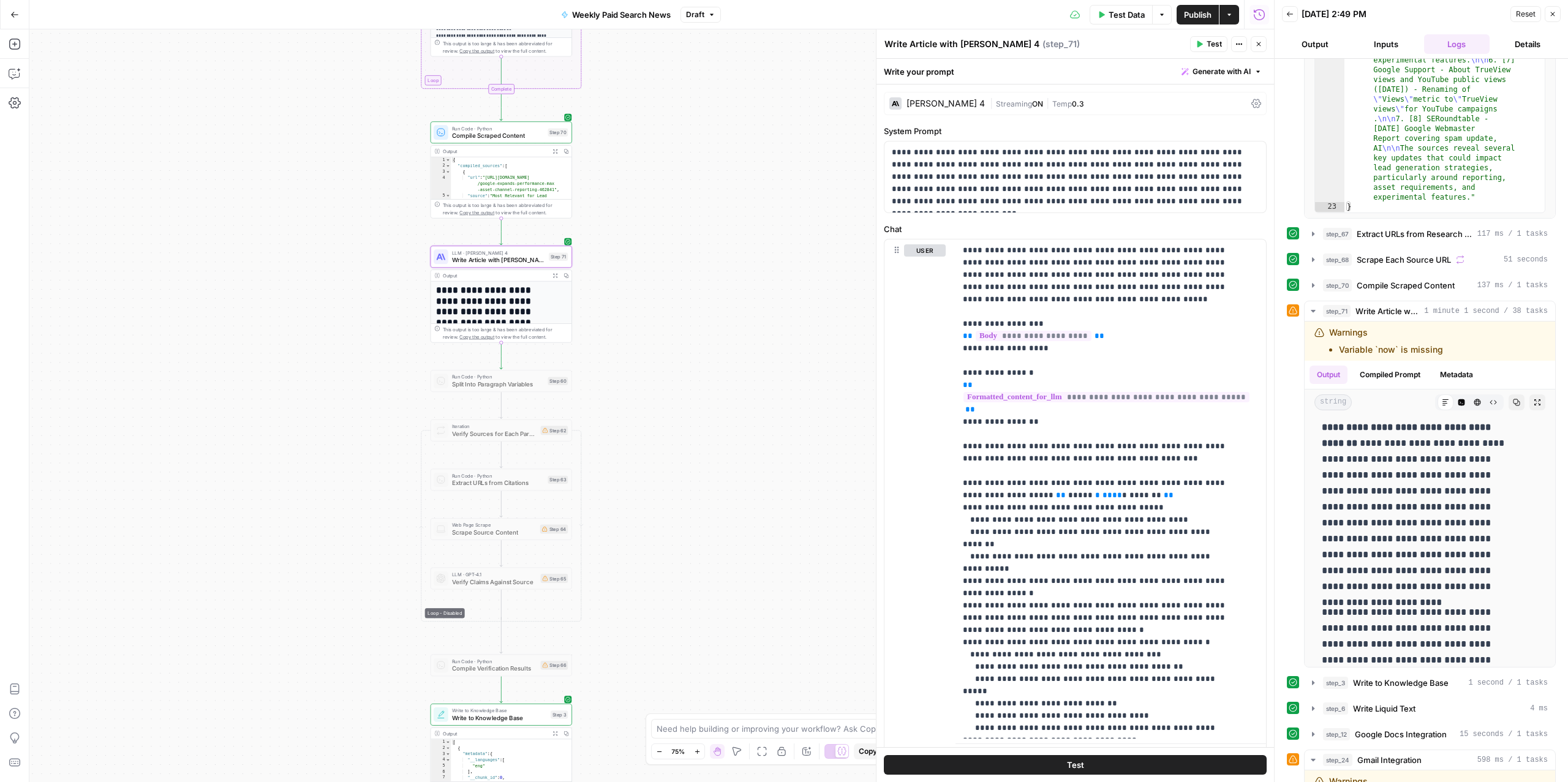
click at [1251, 102] on icon at bounding box center [1256, 103] width 10 height 9
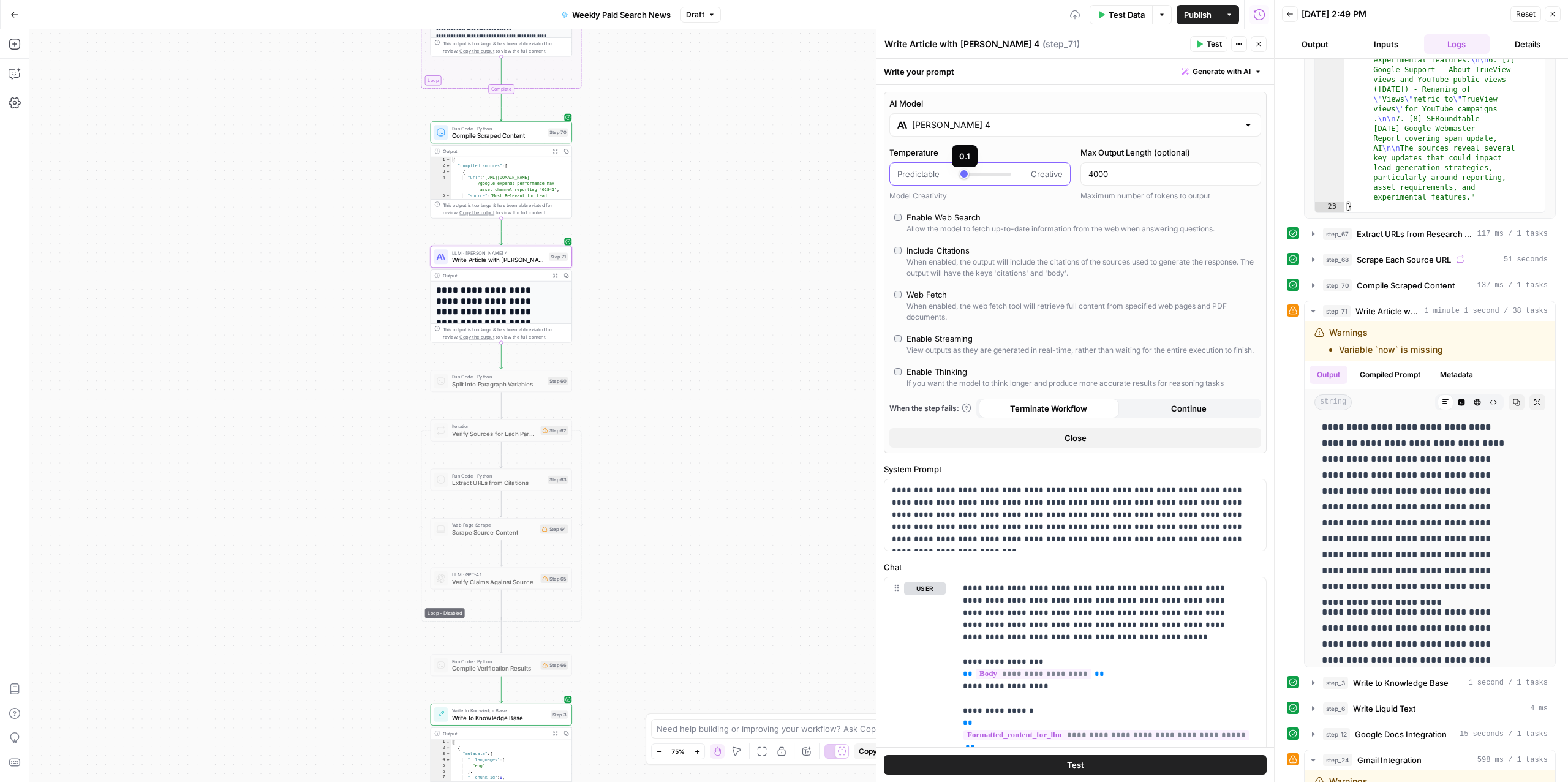
type input "*"
drag, startPoint x: 974, startPoint y: 174, endPoint x: 962, endPoint y: 177, distance: 12.4
click at [962, 177] on div at bounding box center [985, 174] width 52 height 12
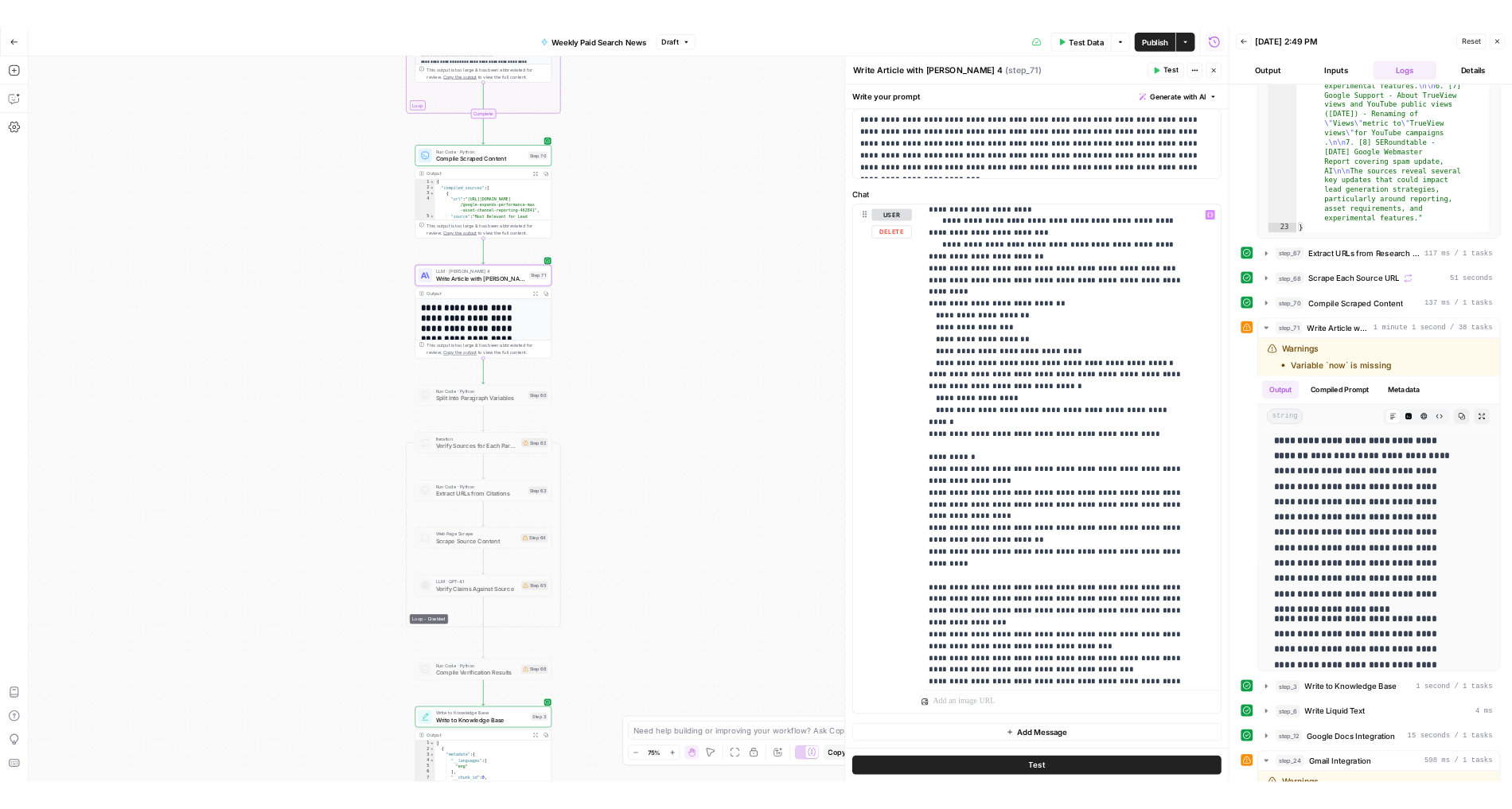
scroll to position [774, 0]
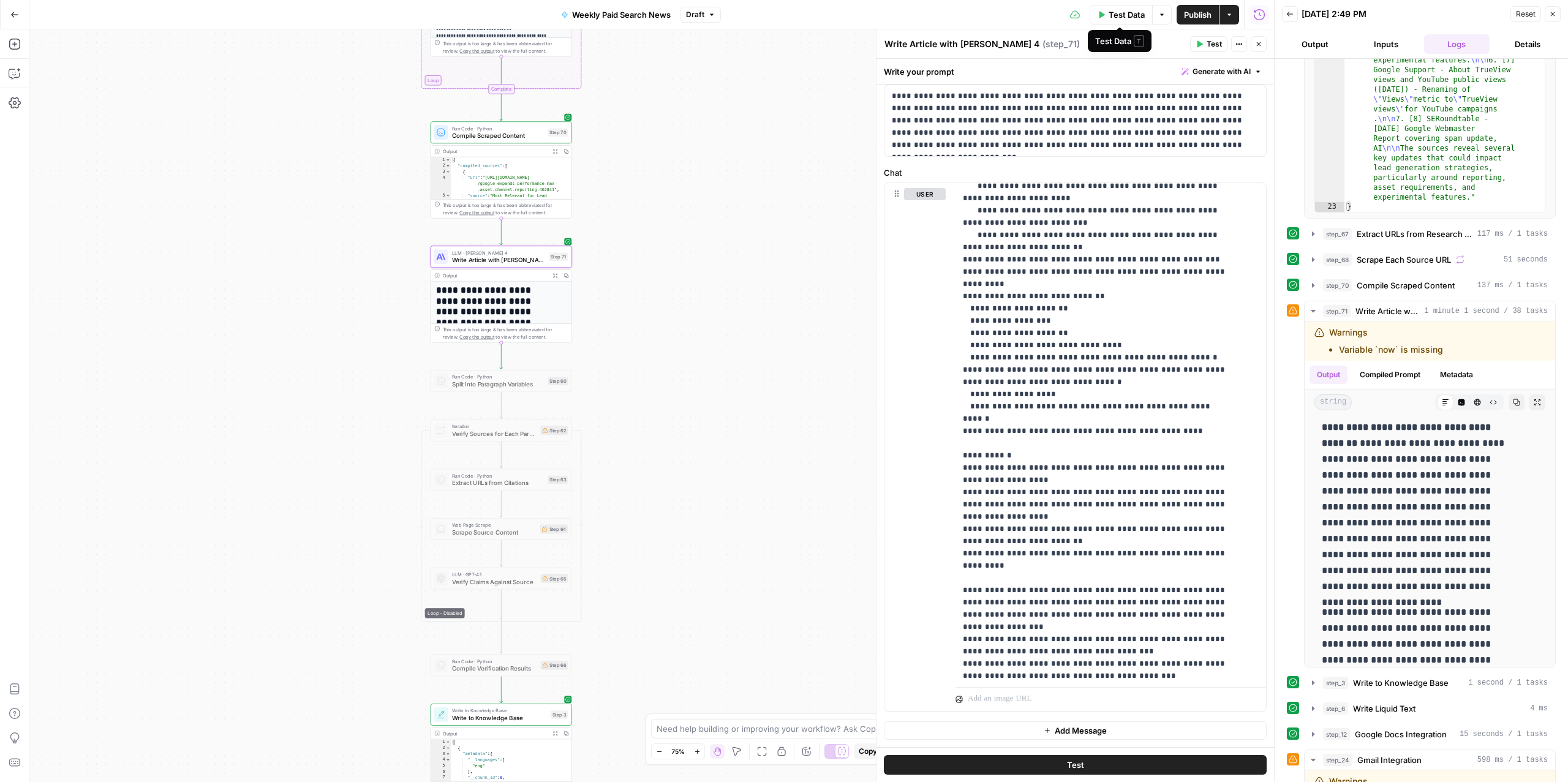
click at [1109, 14] on span "Test Data" at bounding box center [1127, 15] width 36 height 12
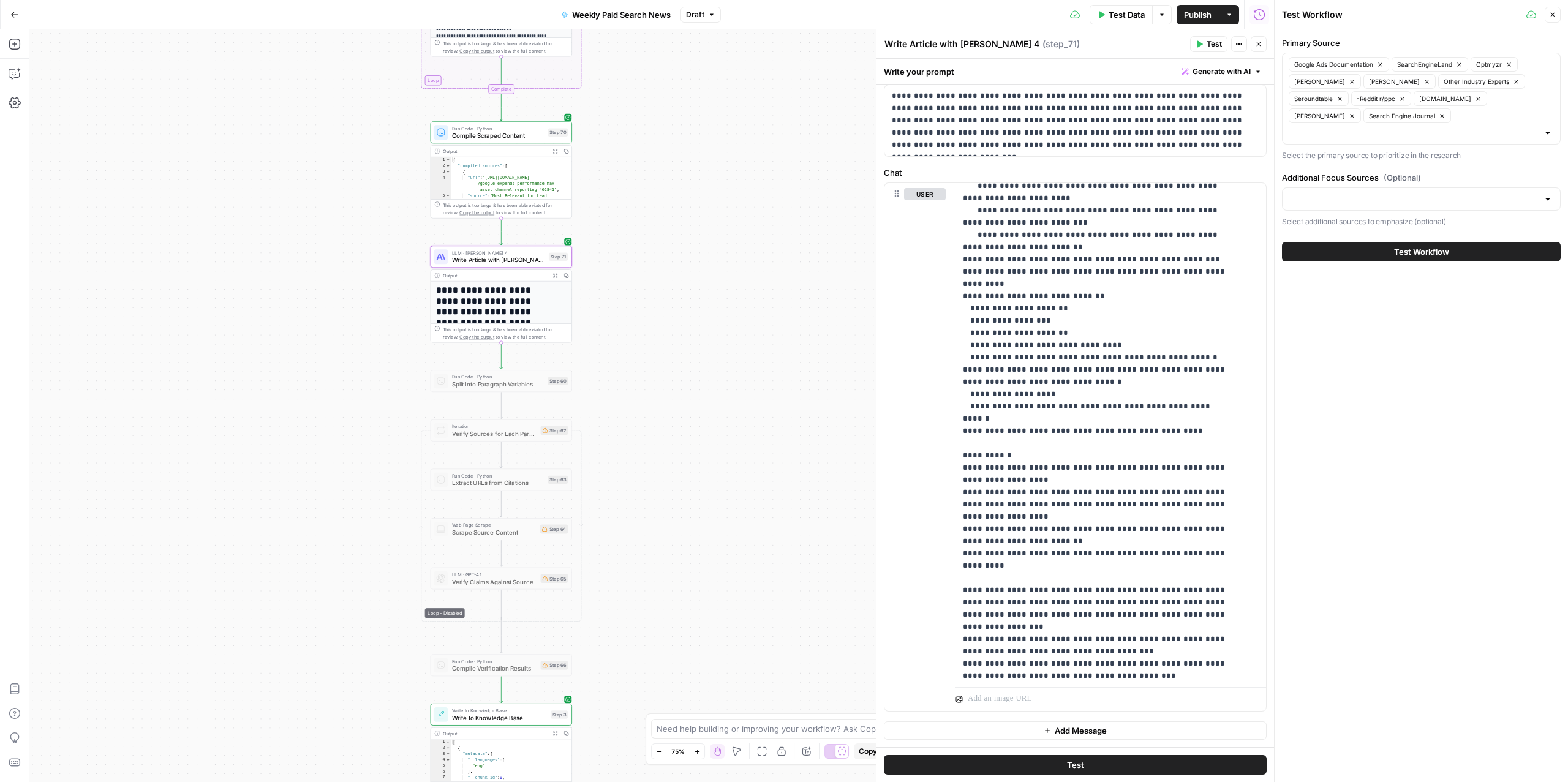
click at [1336, 255] on button "Test Workflow" at bounding box center [1422, 252] width 279 height 20
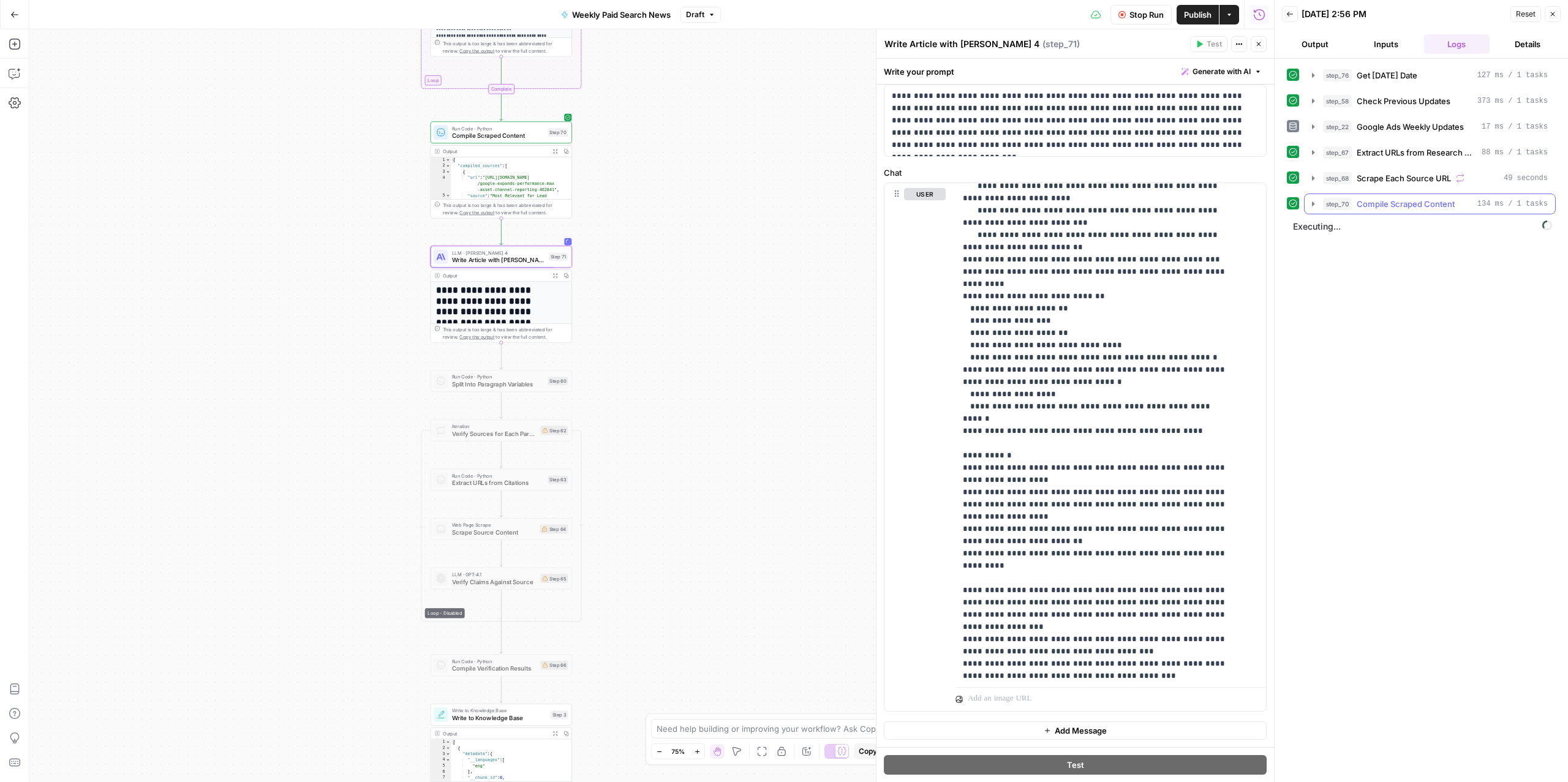
click at [1434, 208] on span "Compile Scraped Content" at bounding box center [1406, 204] width 98 height 12
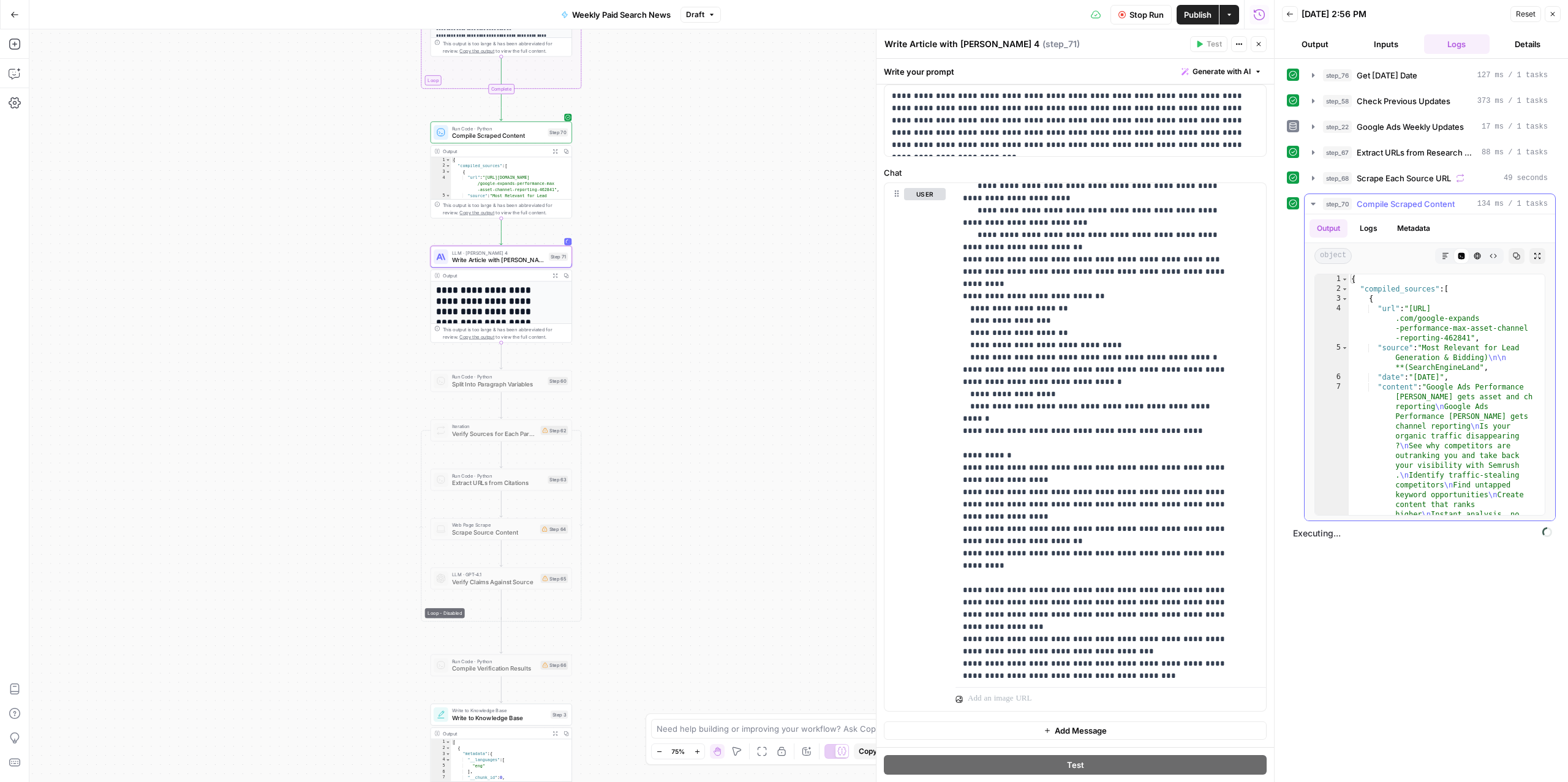
click at [1434, 208] on span "Compile Scraped Content" at bounding box center [1406, 204] width 98 height 12
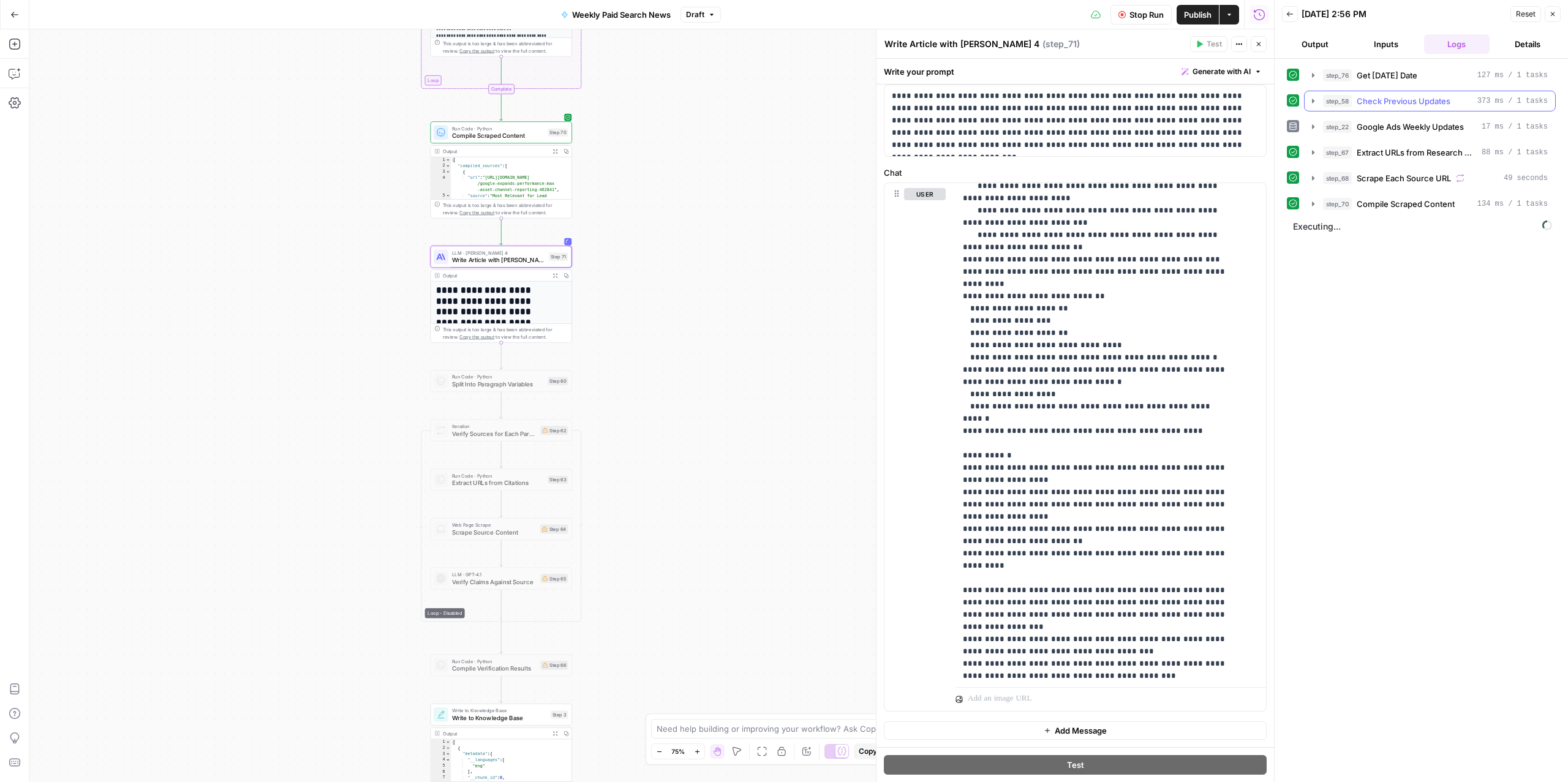
click at [1398, 103] on span "Check Previous Updates" at bounding box center [1403, 101] width 94 height 12
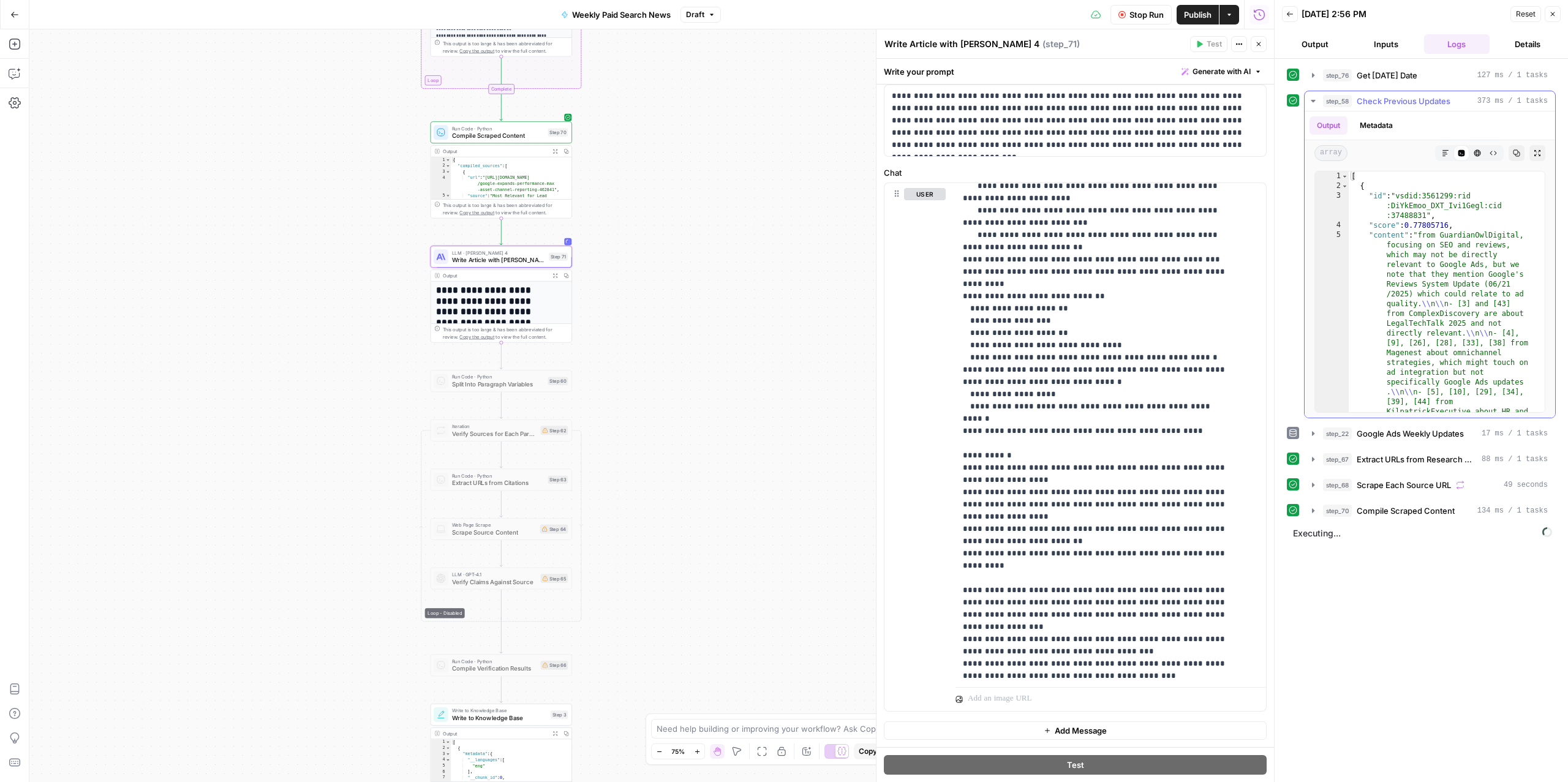
click at [1398, 103] on span "Check Previous Updates" at bounding box center [1403, 101] width 94 height 12
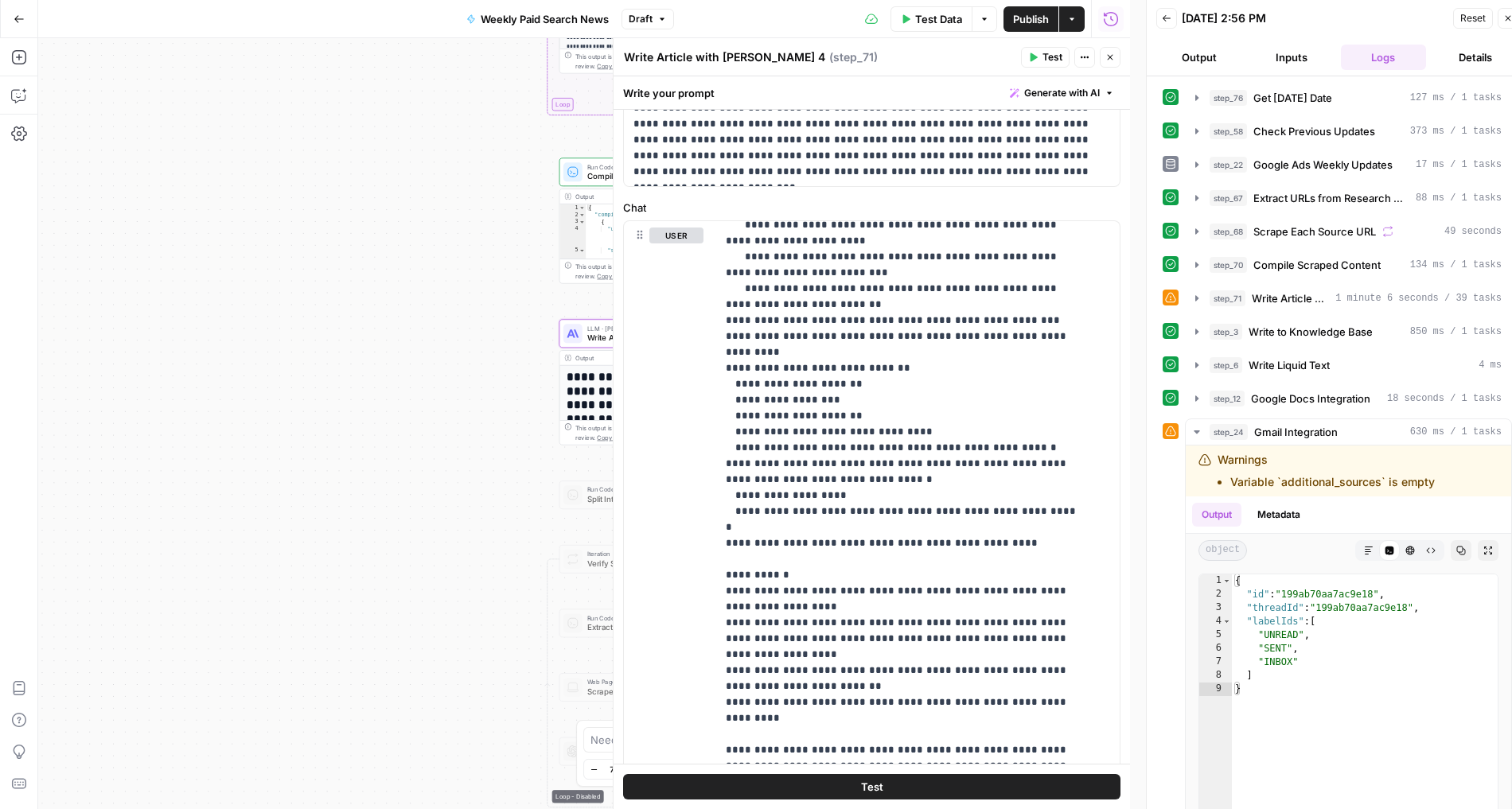
scroll to position [774, 0]
